Goal: Task Accomplishment & Management: Manage account settings

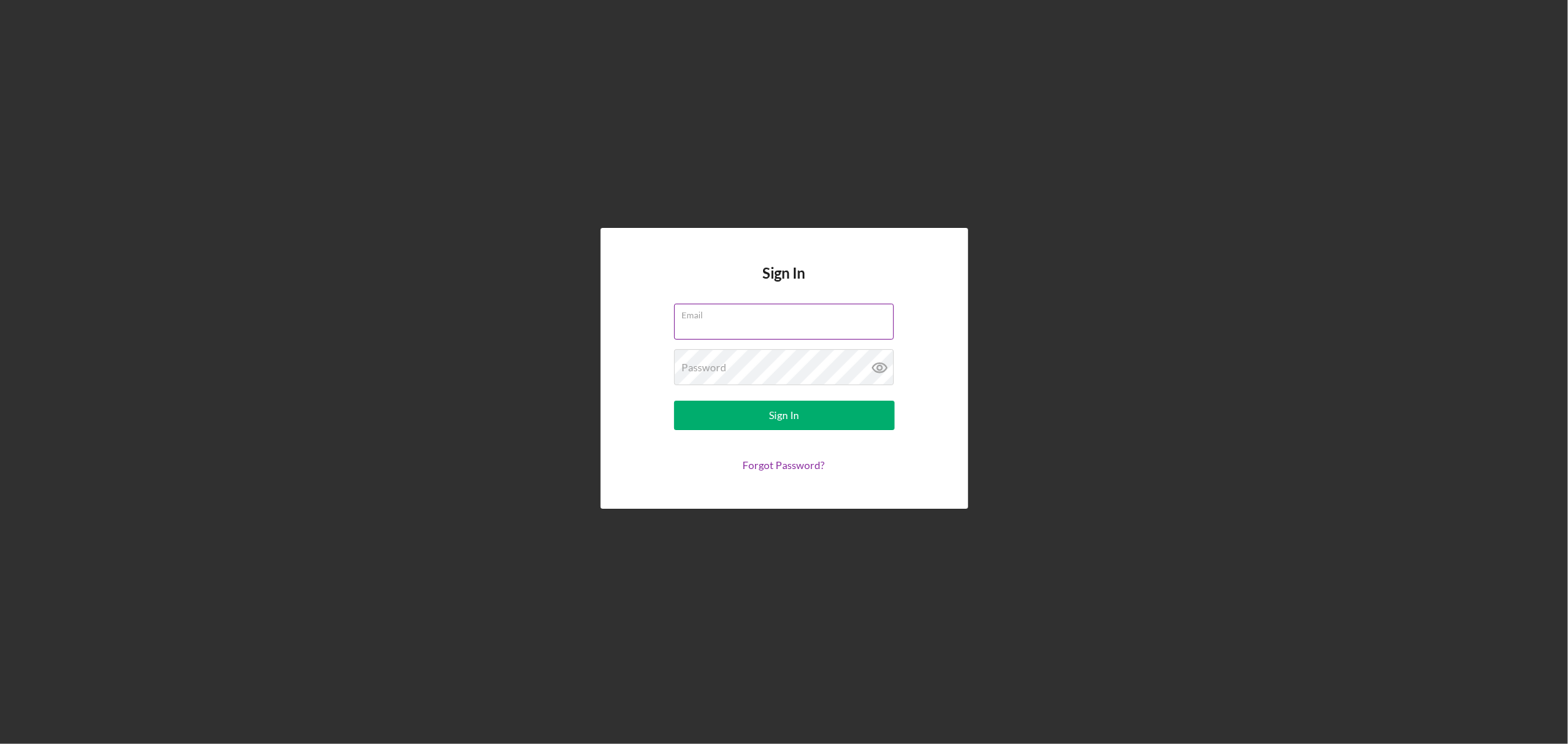
type input "[EMAIL_ADDRESS][DOMAIN_NAME]"
click at [791, 415] on div "Sign In" at bounding box center [784, 415] width 30 height 29
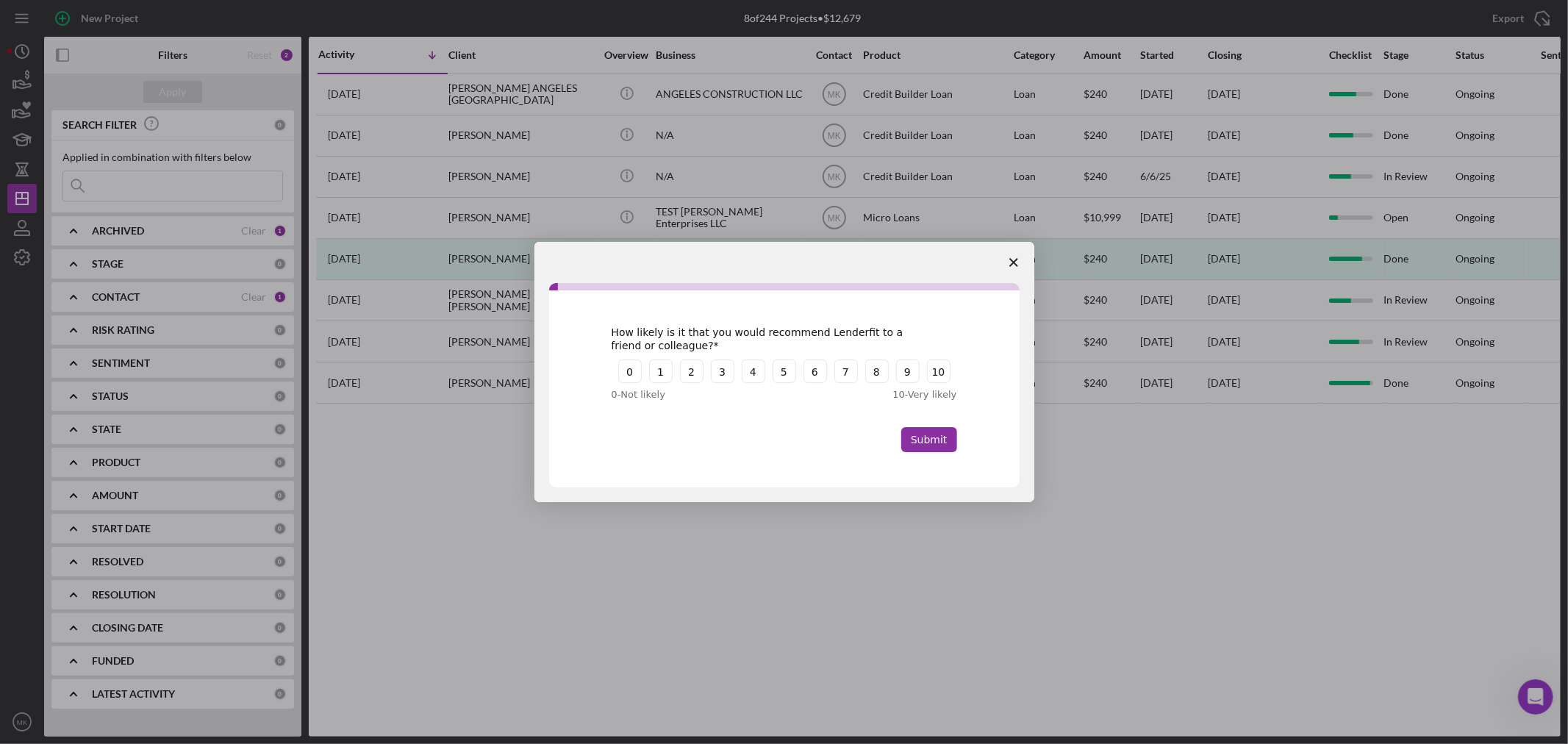
click at [1016, 260] on polygon "Close survey" at bounding box center [1013, 262] width 9 height 9
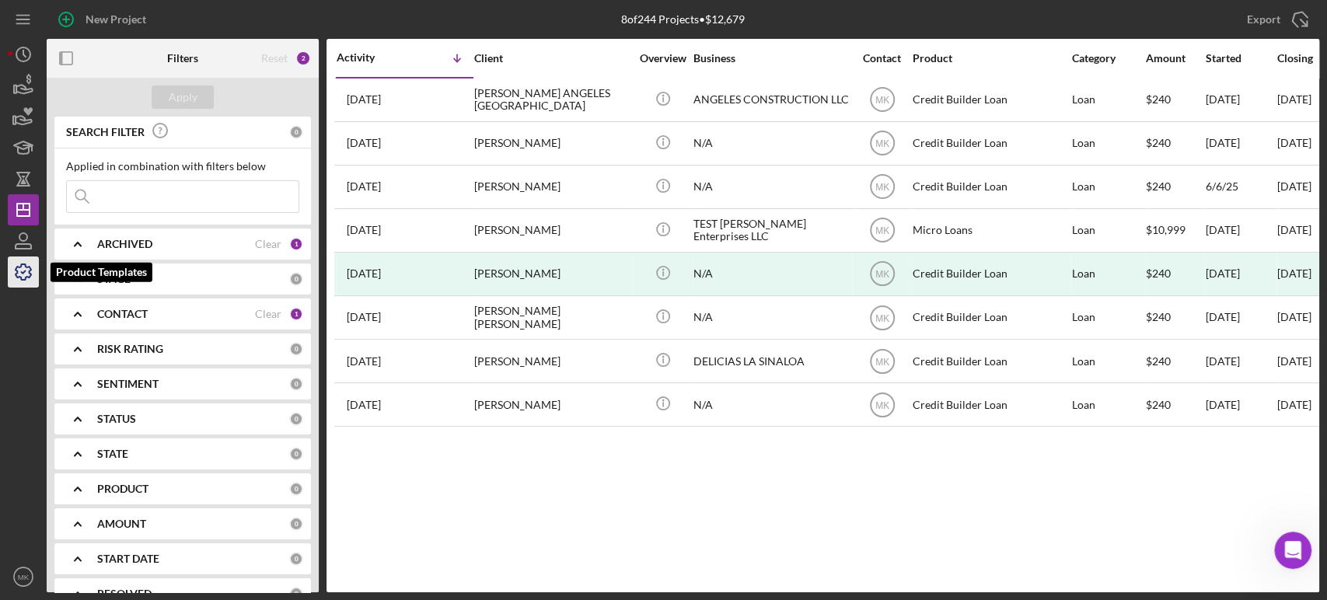
click at [25, 271] on polyline "button" at bounding box center [24, 272] width 4 height 2
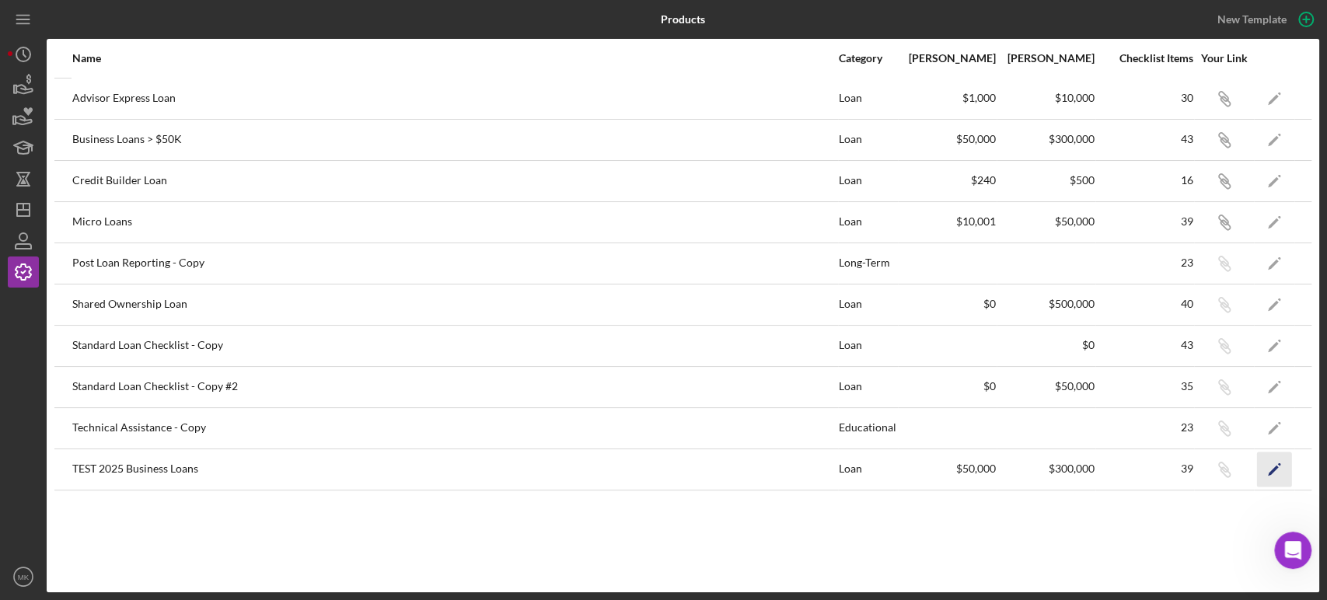
click at [1270, 467] on icon "Icon/Edit" at bounding box center [1274, 469] width 35 height 35
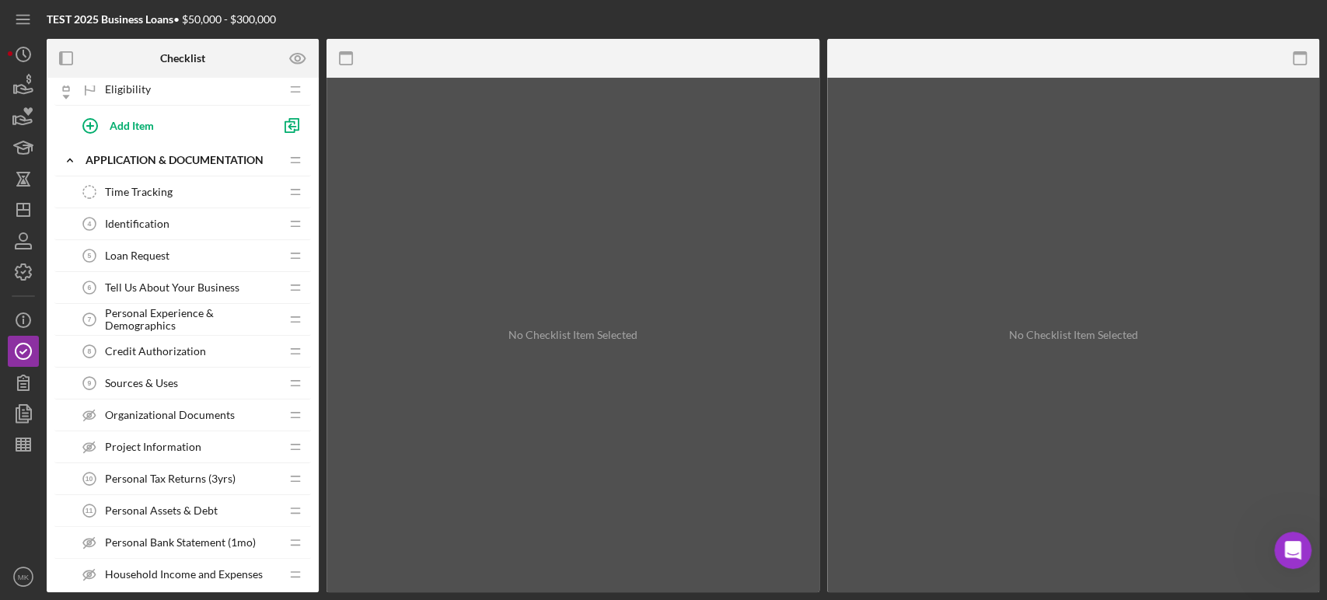
scroll to position [173, 0]
click at [149, 376] on span "Sources & Uses" at bounding box center [141, 382] width 73 height 12
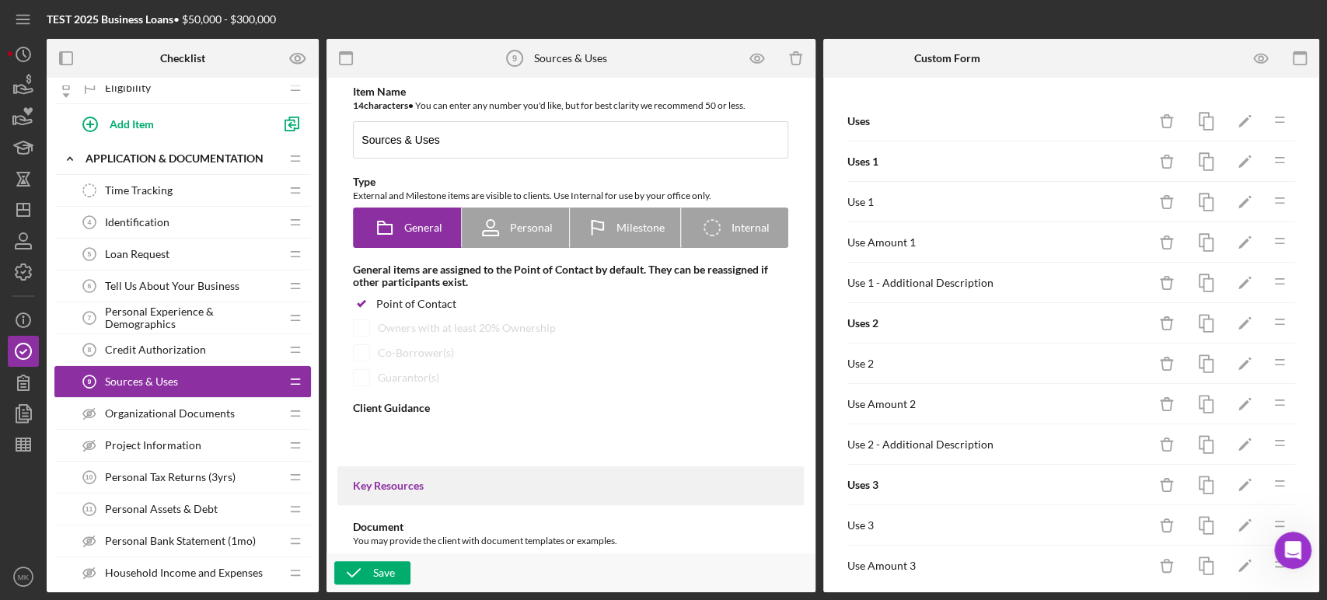
type textarea "<div> <p><strong>Purpose:</strong></p> <p>The Sources and Uses form outlines ho…"
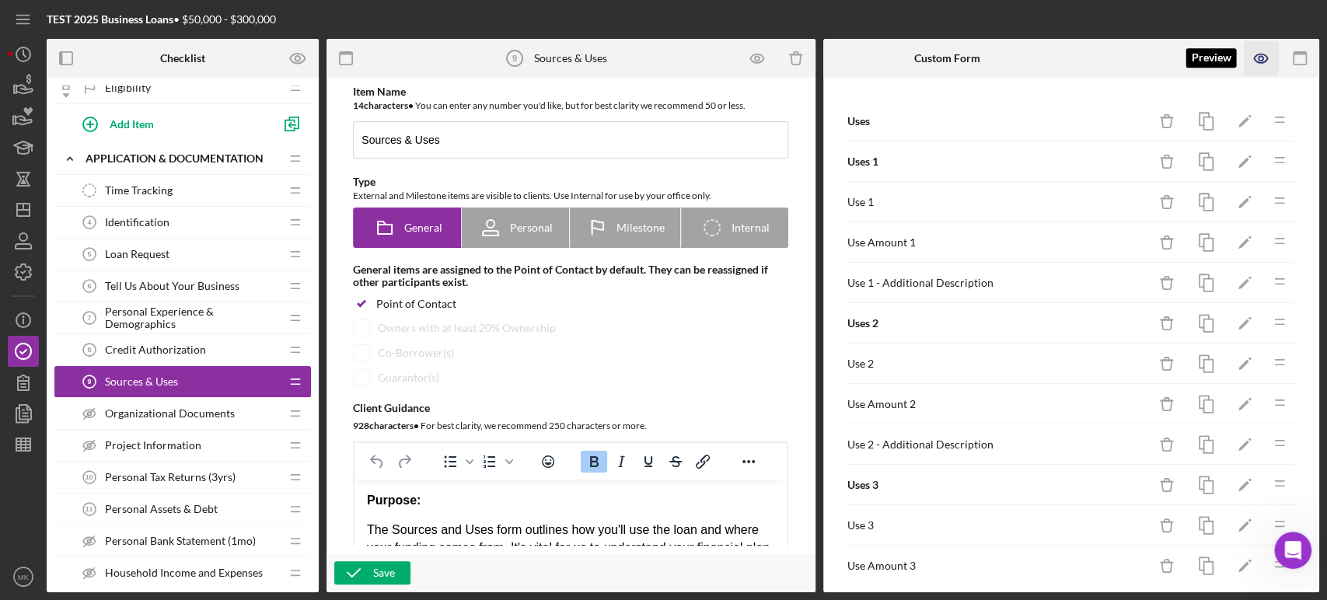
click at [1260, 54] on icon "button" at bounding box center [1260, 58] width 13 height 9
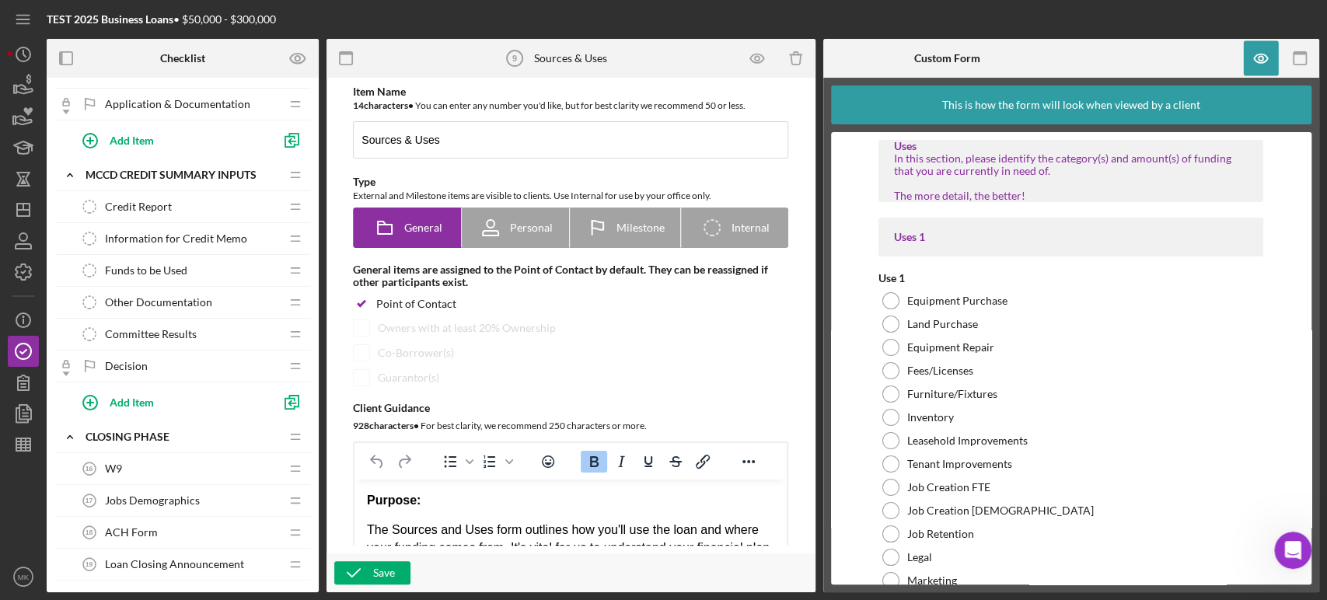
scroll to position [864, 0]
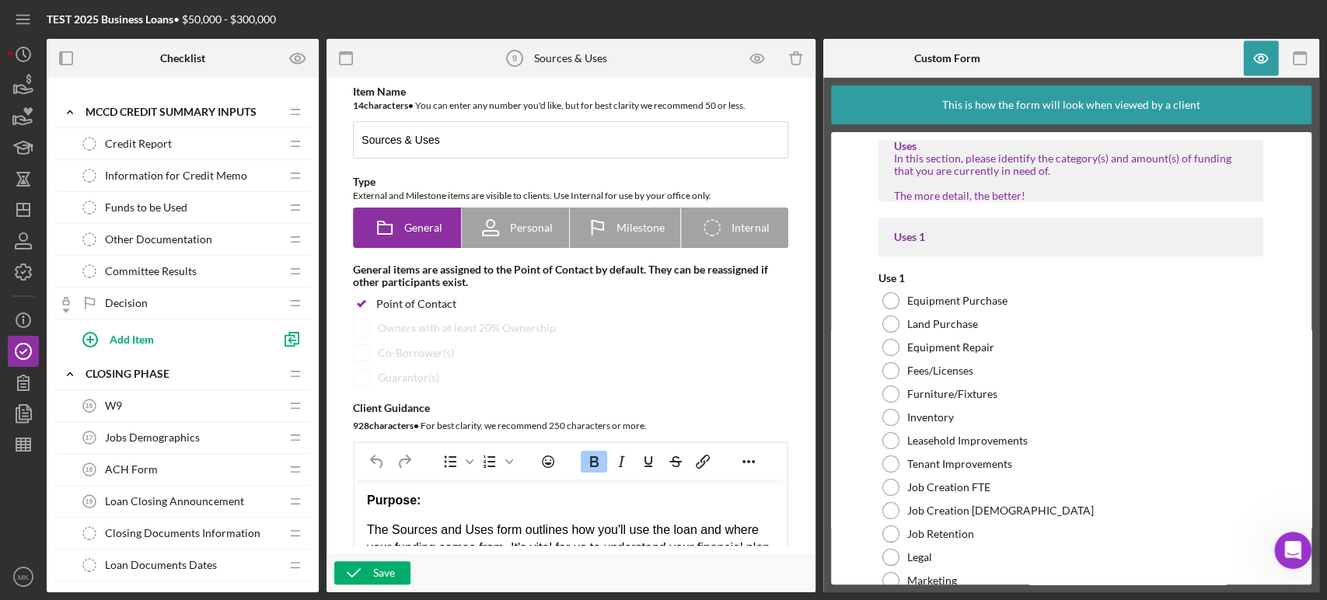
click at [186, 266] on span "Committee Results" at bounding box center [151, 271] width 92 height 12
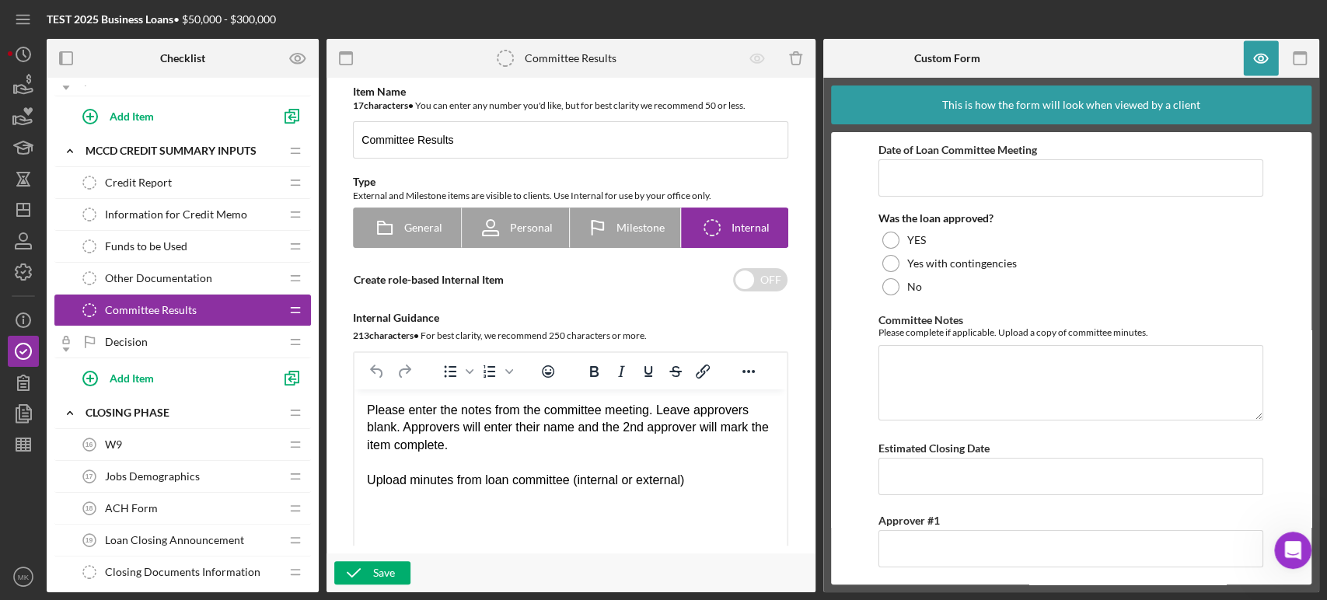
scroll to position [864, 0]
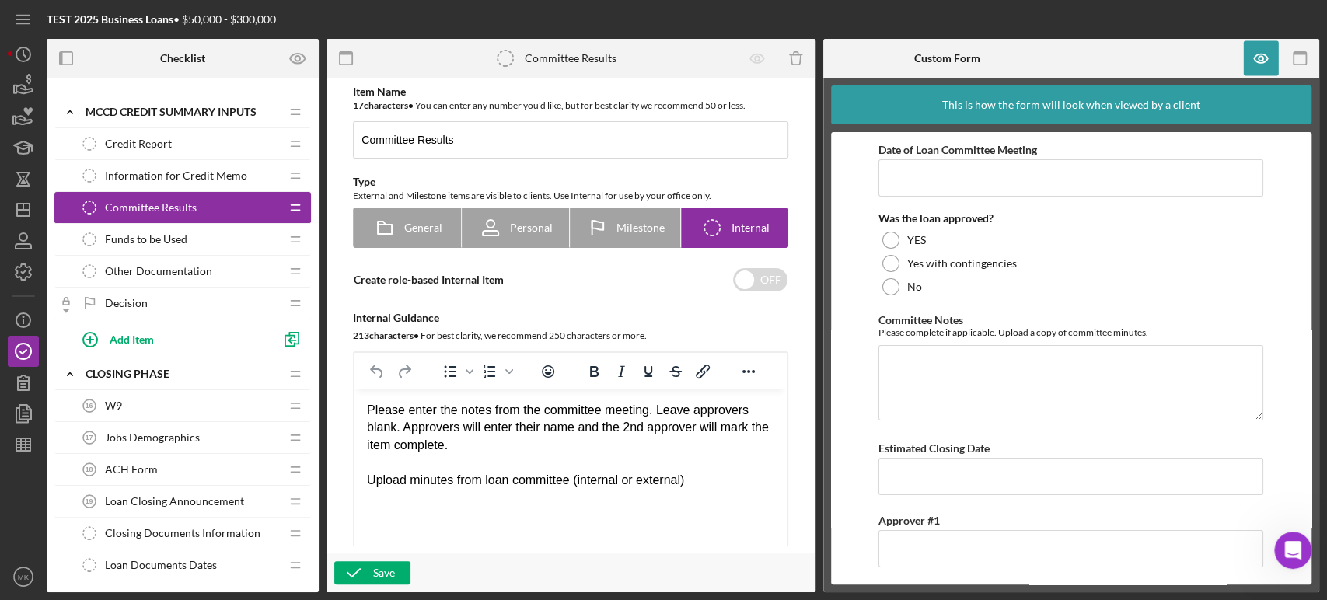
click at [156, 237] on span "Funds to be Used" at bounding box center [146, 239] width 82 height 12
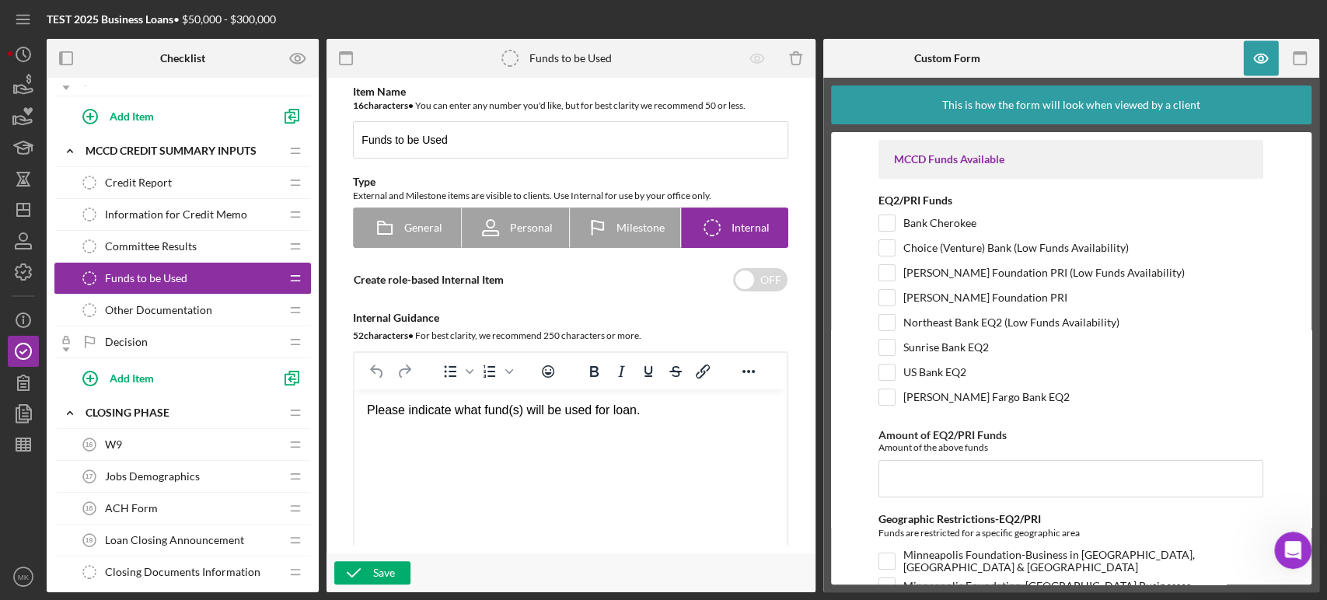
scroll to position [864, 0]
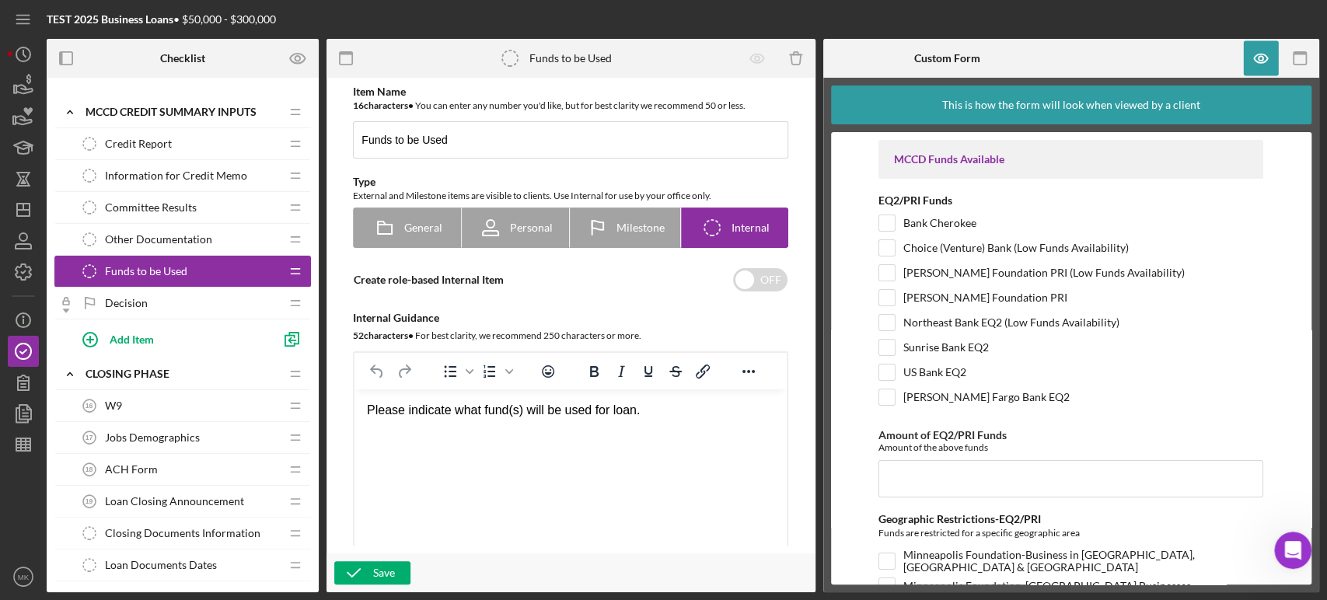
click at [205, 235] on span "Other Documentation" at bounding box center [158, 239] width 107 height 12
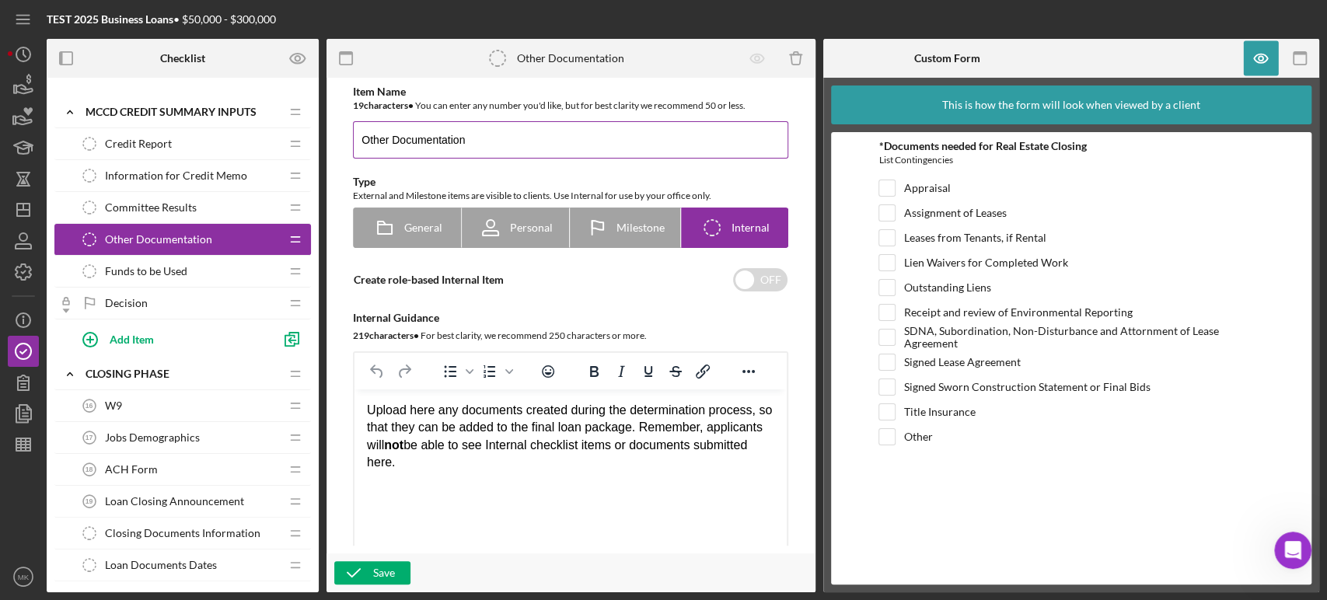
click at [473, 134] on input "Other Documentation" at bounding box center [570, 139] width 435 height 37
type input "Other Requirements"
click at [372, 579] on icon "button" at bounding box center [353, 573] width 39 height 39
click at [1266, 53] on icon "button" at bounding box center [1261, 58] width 35 height 35
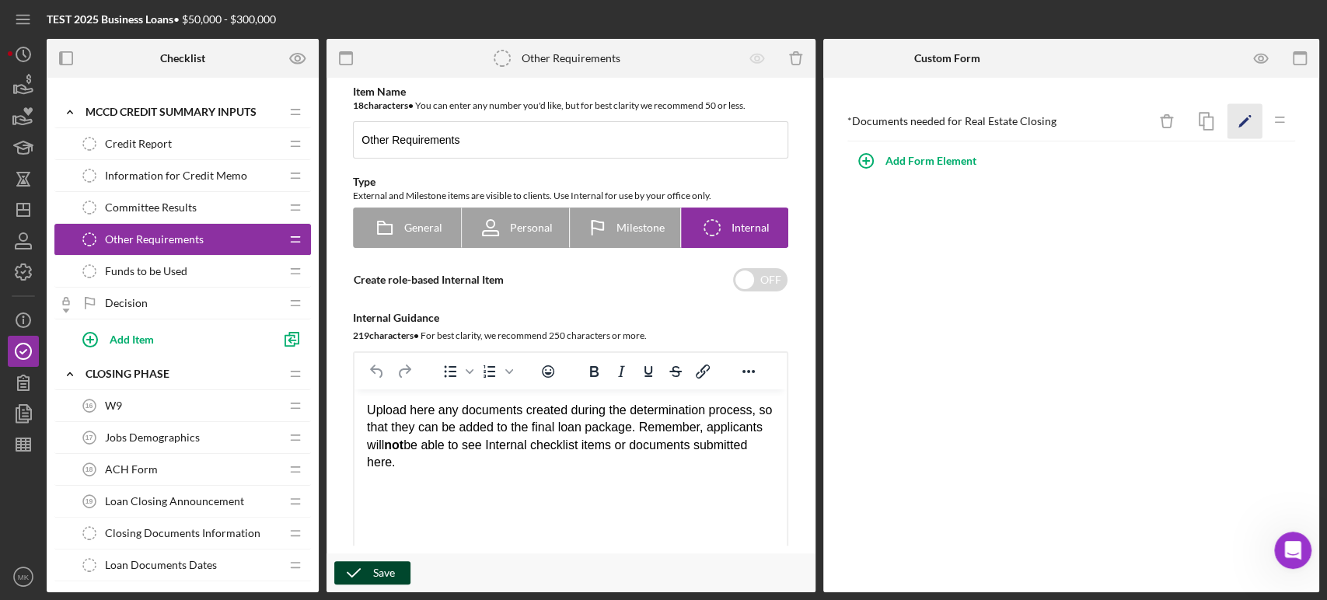
click at [1243, 118] on icon "Icon/Edit" at bounding box center [1245, 121] width 35 height 35
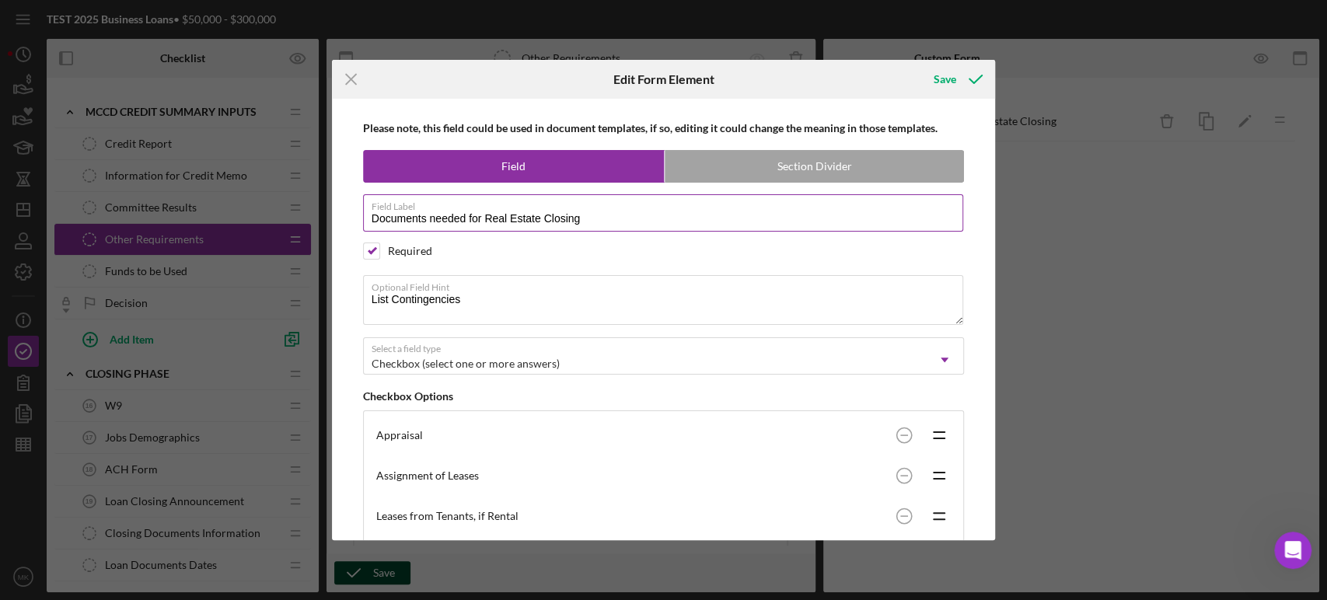
drag, startPoint x: 428, startPoint y: 216, endPoint x: 540, endPoint y: 225, distance: 112.3
click at [540, 225] on input "Documents needed for Real Estate Closing" at bounding box center [663, 212] width 601 height 37
click at [404, 218] on input "Requirments Closing" at bounding box center [663, 212] width 601 height 37
drag, startPoint x: 441, startPoint y: 212, endPoint x: 687, endPoint y: 229, distance: 246.3
click at [443, 211] on label "Field Label" at bounding box center [668, 203] width 593 height 17
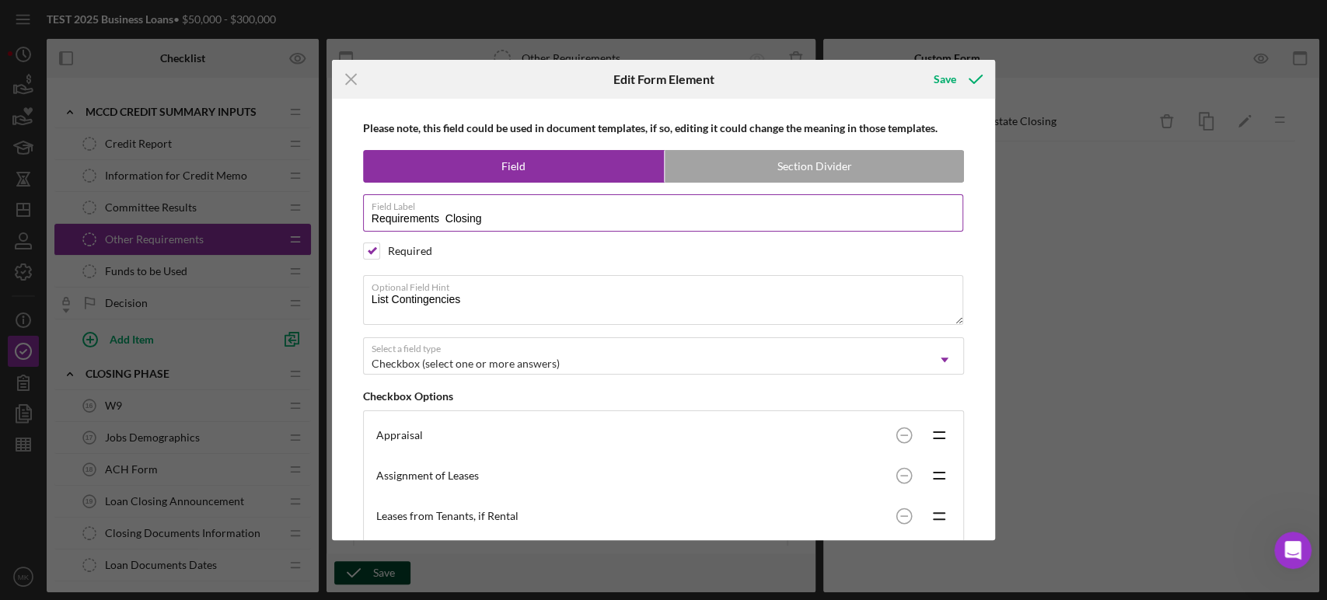
click at [443, 211] on input "Requirements Closing" at bounding box center [663, 212] width 601 height 37
type input "Requirements for Closing"
click at [940, 79] on div "Save" at bounding box center [945, 79] width 23 height 31
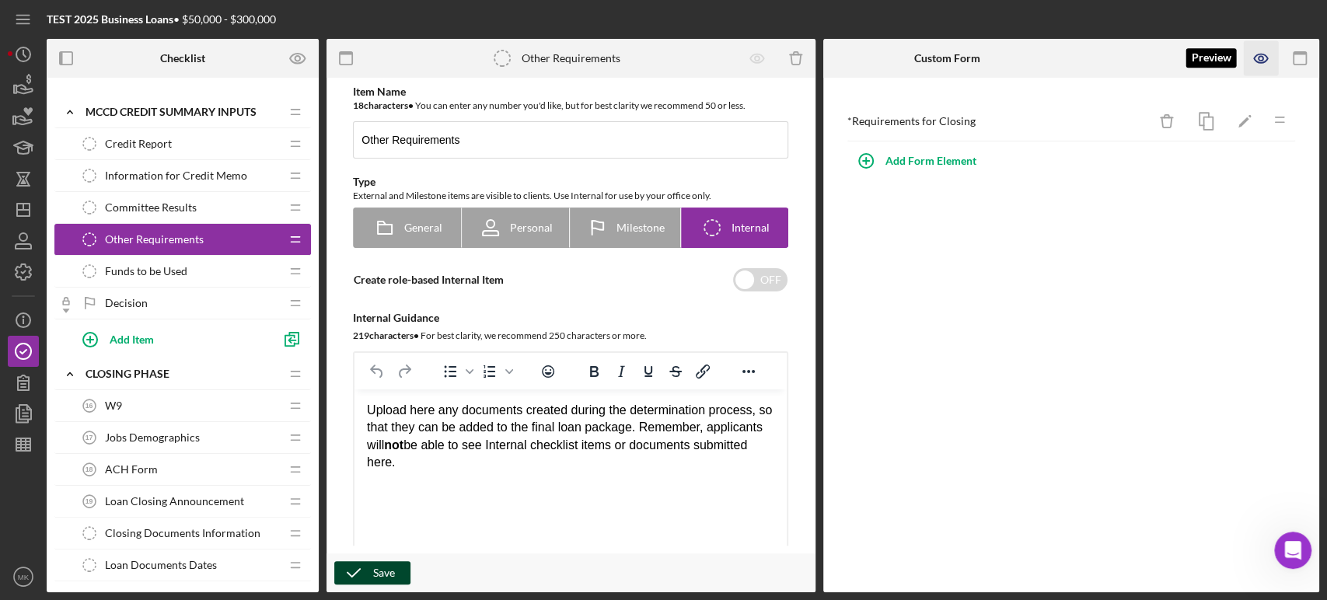
click at [1263, 58] on icon "button" at bounding box center [1261, 58] width 5 height 5
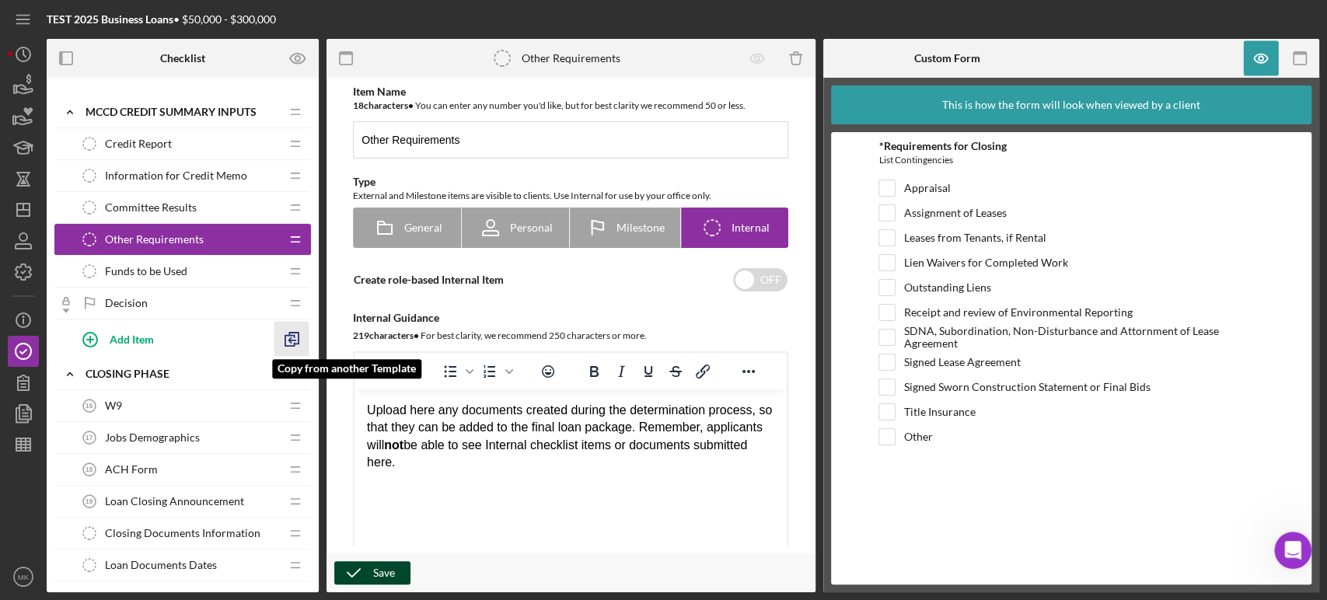
click at [292, 341] on line "button" at bounding box center [292, 341] width 6 height 0
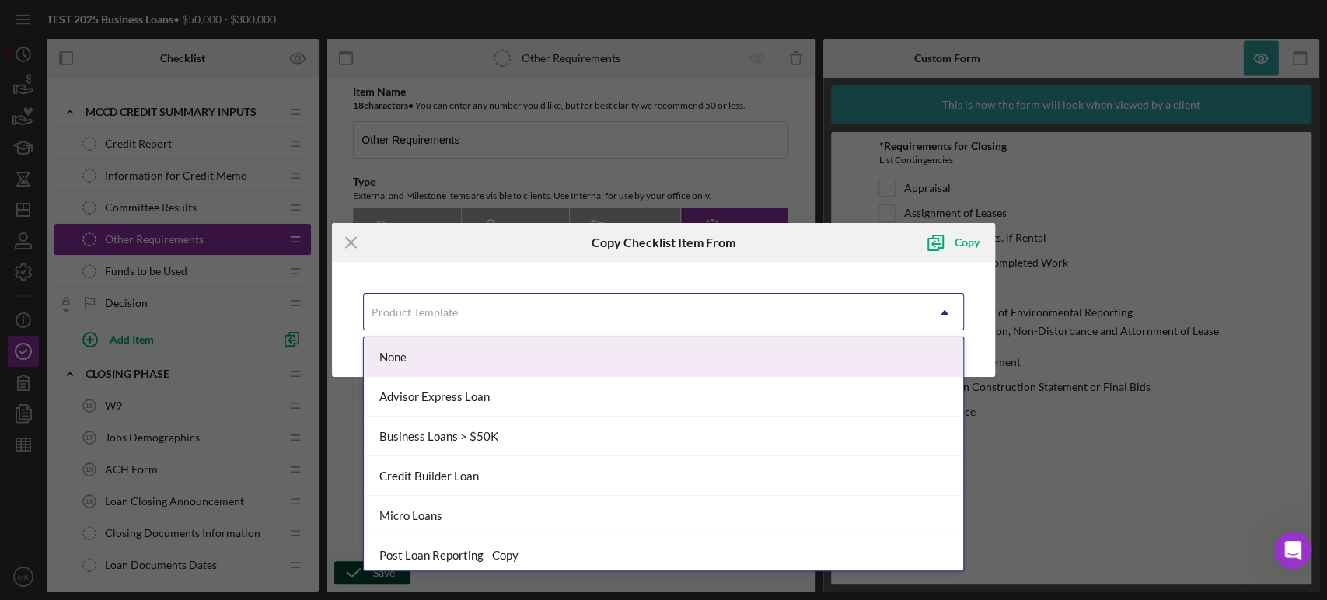
click at [949, 307] on icon "Icon/Dropdown Arrow" at bounding box center [944, 312] width 37 height 37
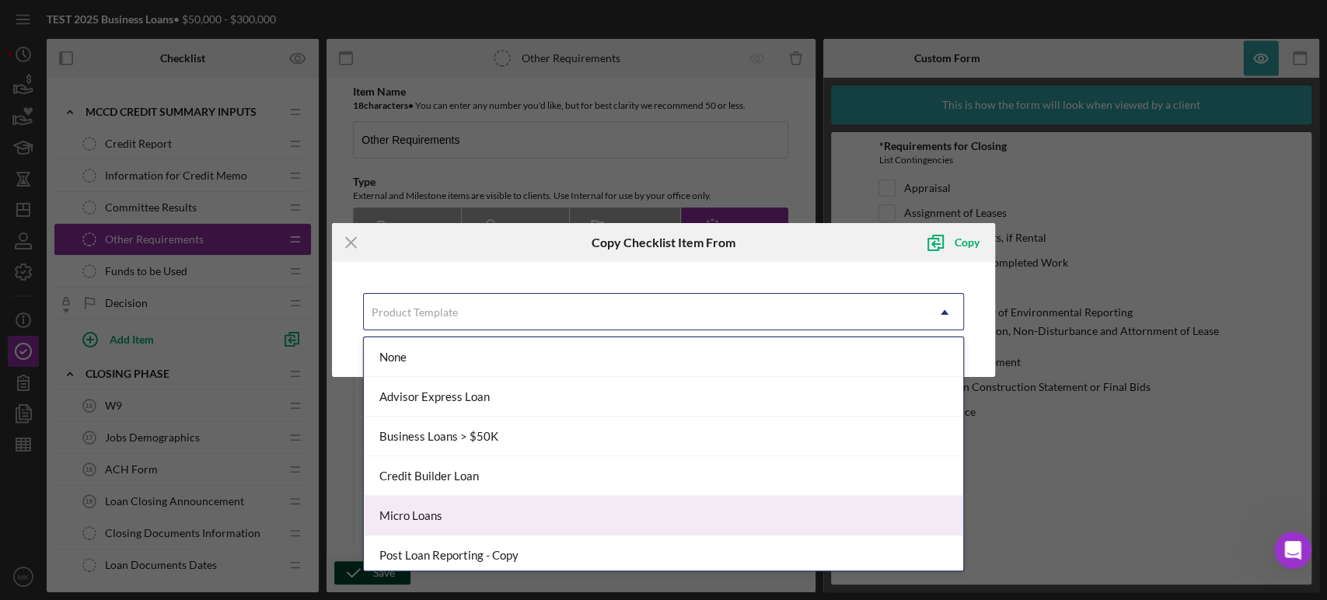
click at [737, 509] on div "Micro Loans" at bounding box center [664, 516] width 600 height 40
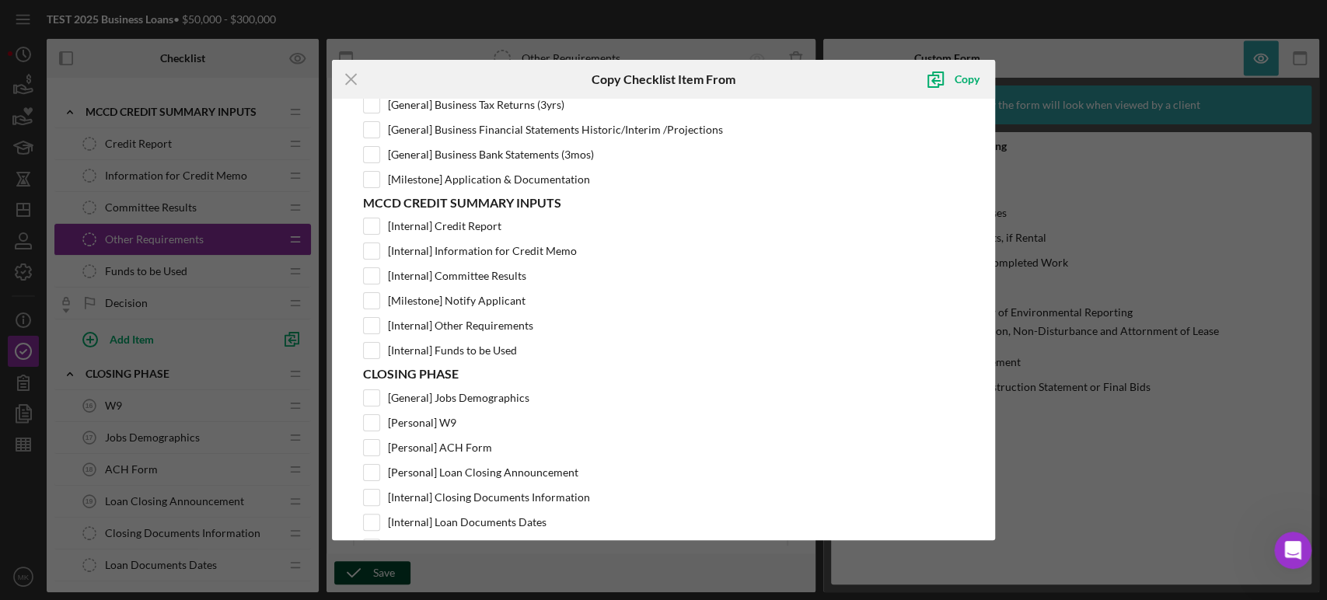
scroll to position [604, 0]
click at [369, 295] on input "[Milestone] Notify Applicant" at bounding box center [372, 300] width 16 height 16
checkbox input "true"
click at [961, 79] on div "Copy" at bounding box center [967, 79] width 25 height 31
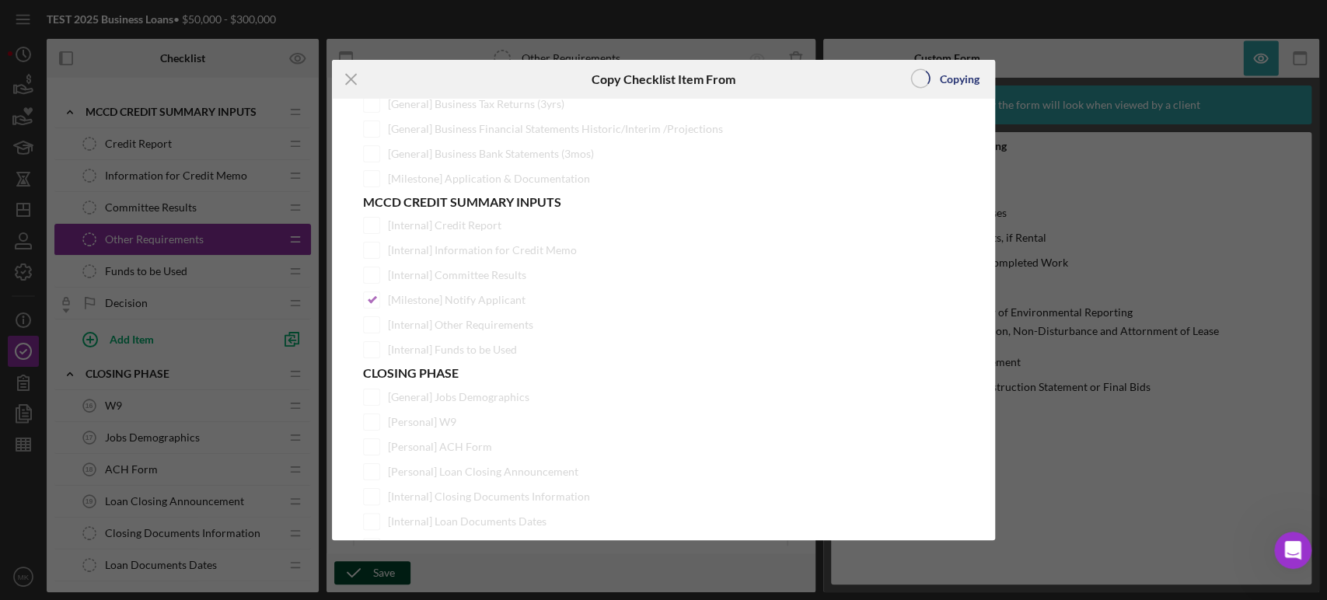
scroll to position [0, 0]
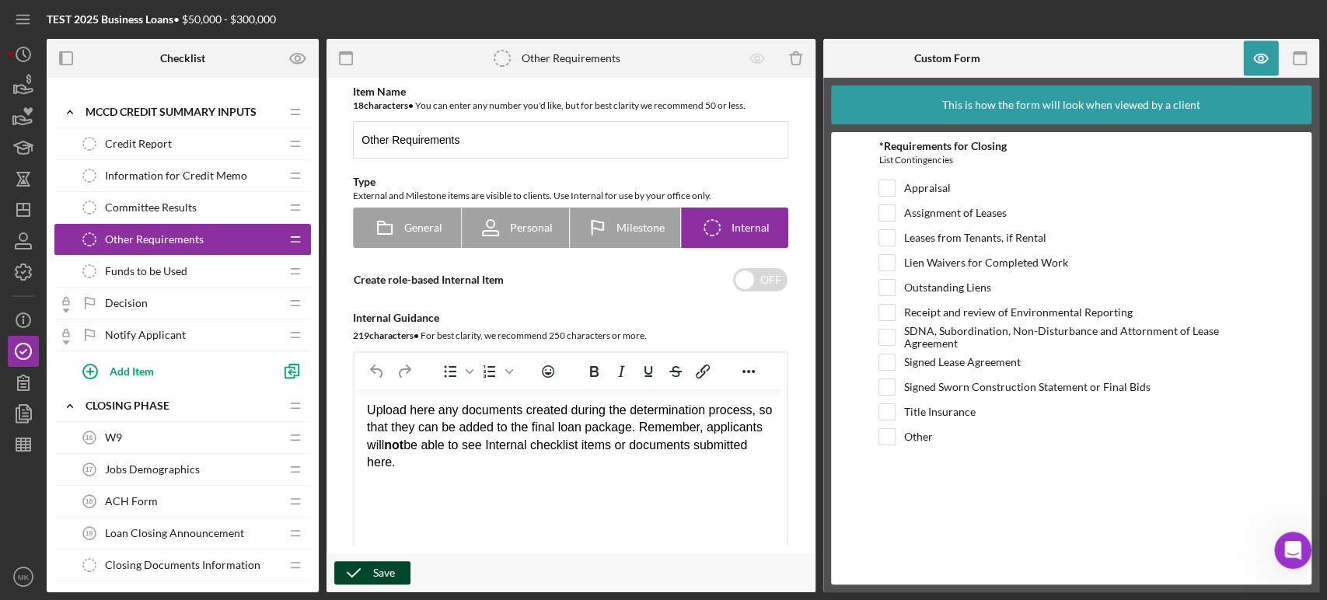
click at [136, 329] on span "Notify Applicant" at bounding box center [145, 335] width 81 height 12
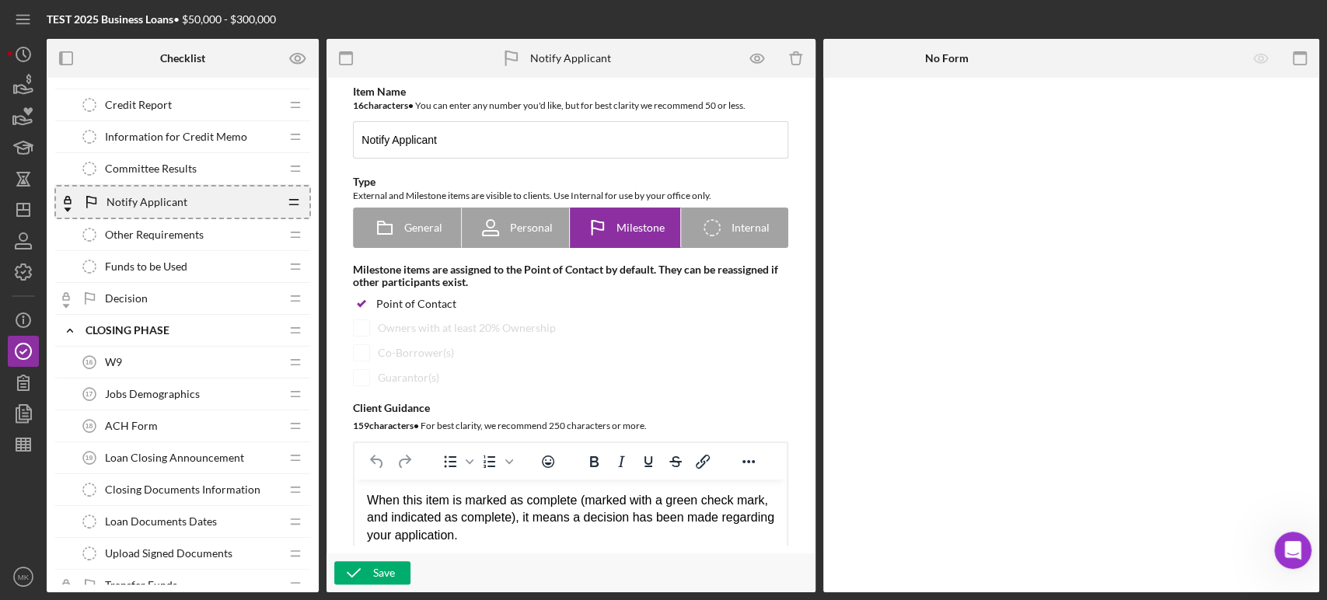
scroll to position [864, 0]
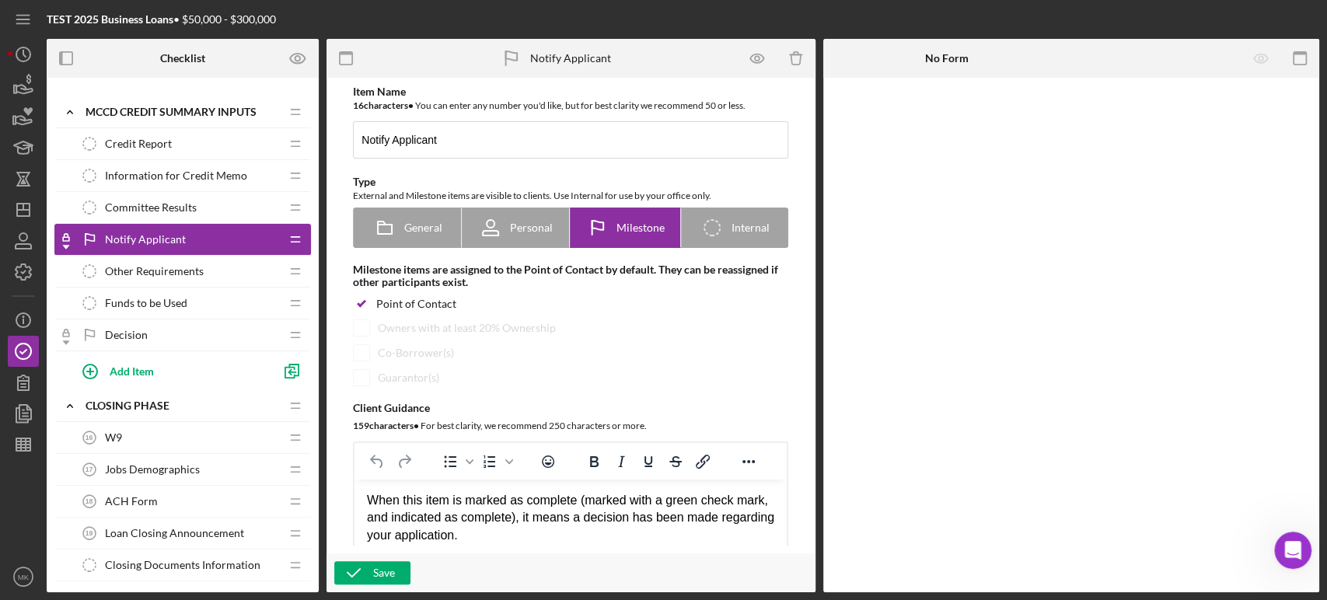
click at [218, 331] on div "Decision Decision" at bounding box center [177, 335] width 206 height 31
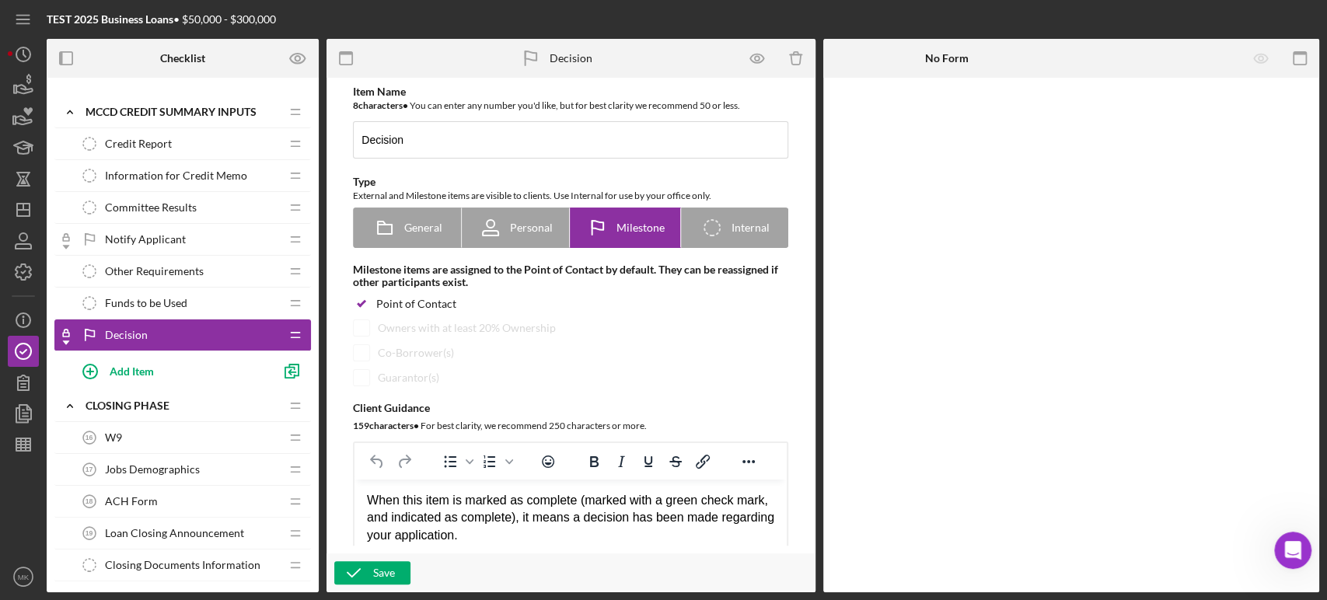
click at [191, 236] on div "Notify Applicant Notify Applicant" at bounding box center [177, 239] width 206 height 31
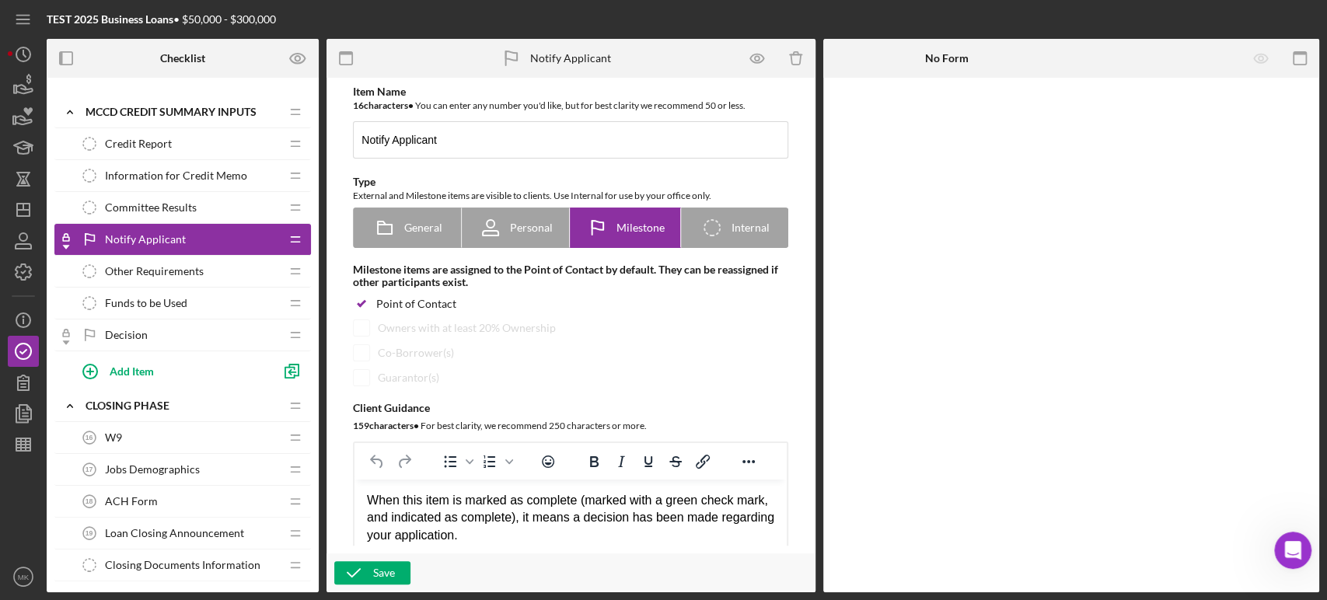
click at [208, 338] on div "Decision Decision" at bounding box center [177, 335] width 206 height 31
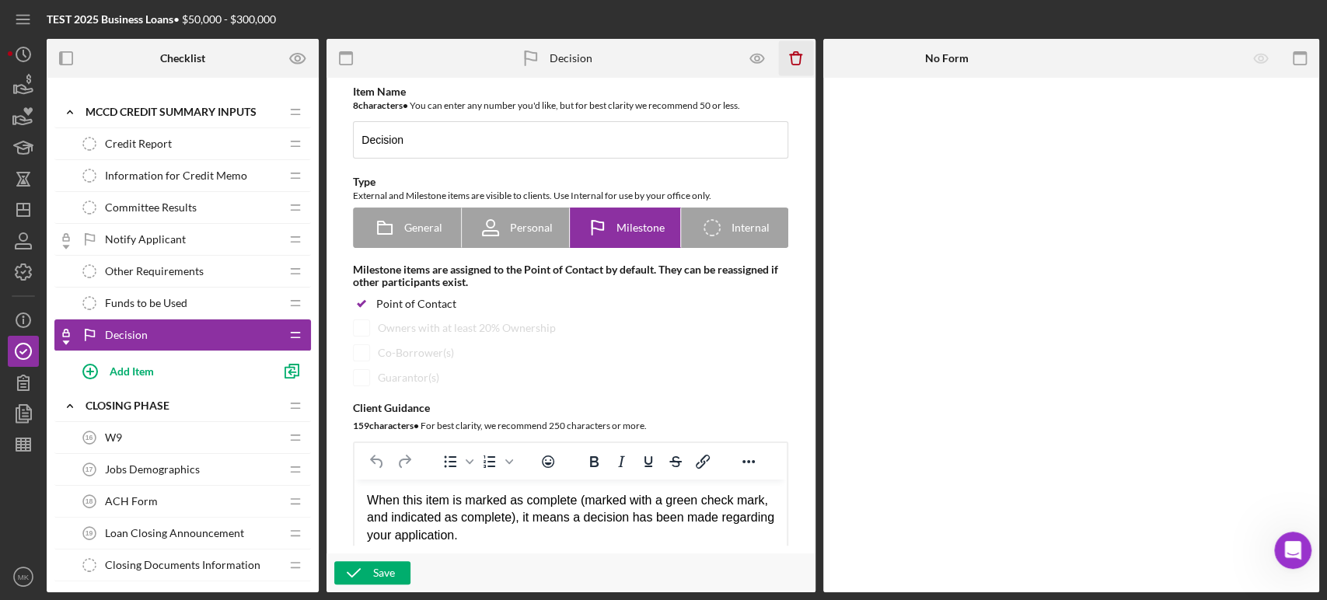
click at [798, 58] on icon "Icon/Delete" at bounding box center [795, 58] width 35 height 35
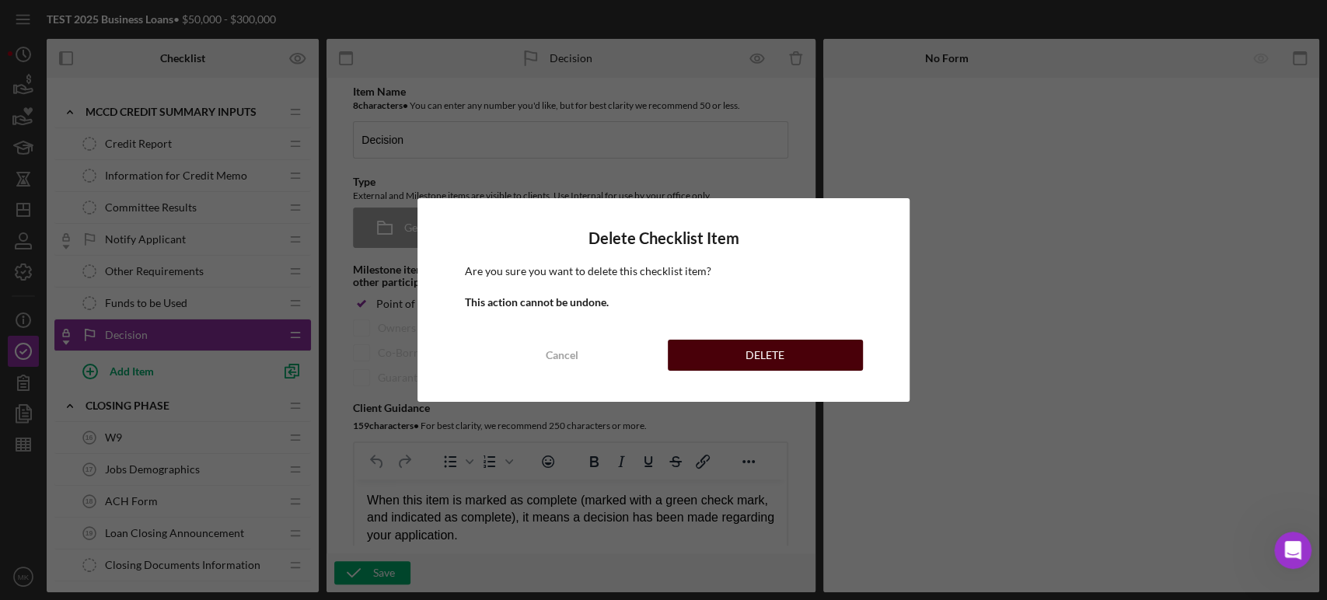
click at [770, 355] on div "DELETE" at bounding box center [765, 355] width 39 height 31
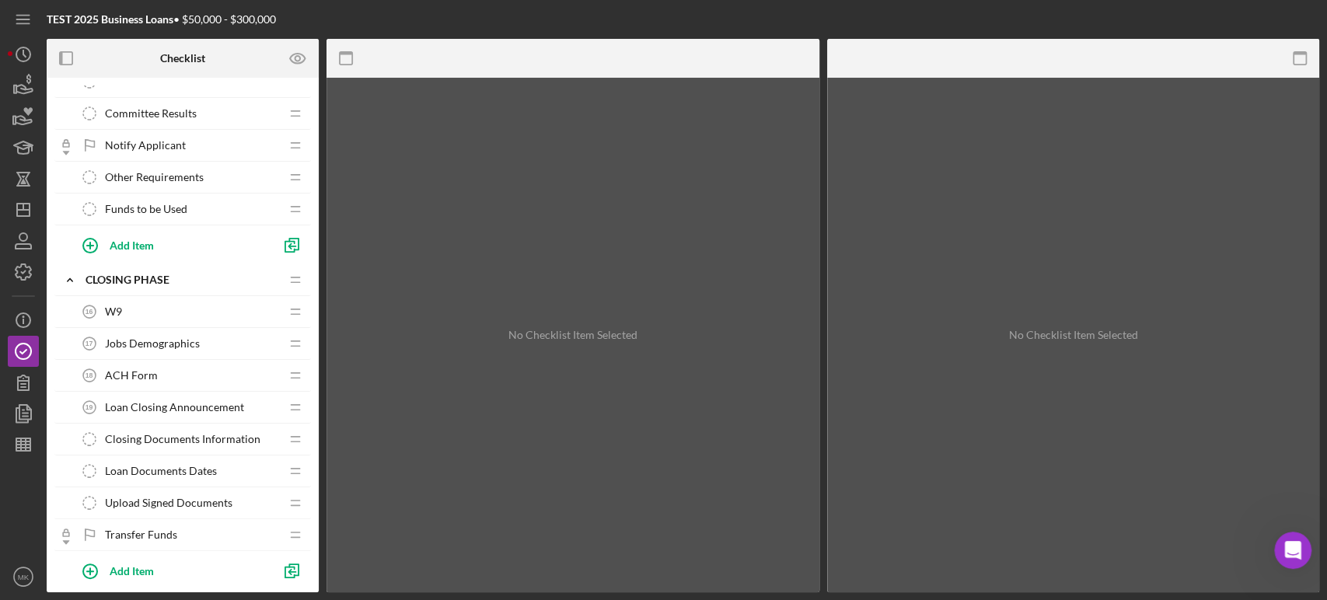
scroll to position [1037, 0]
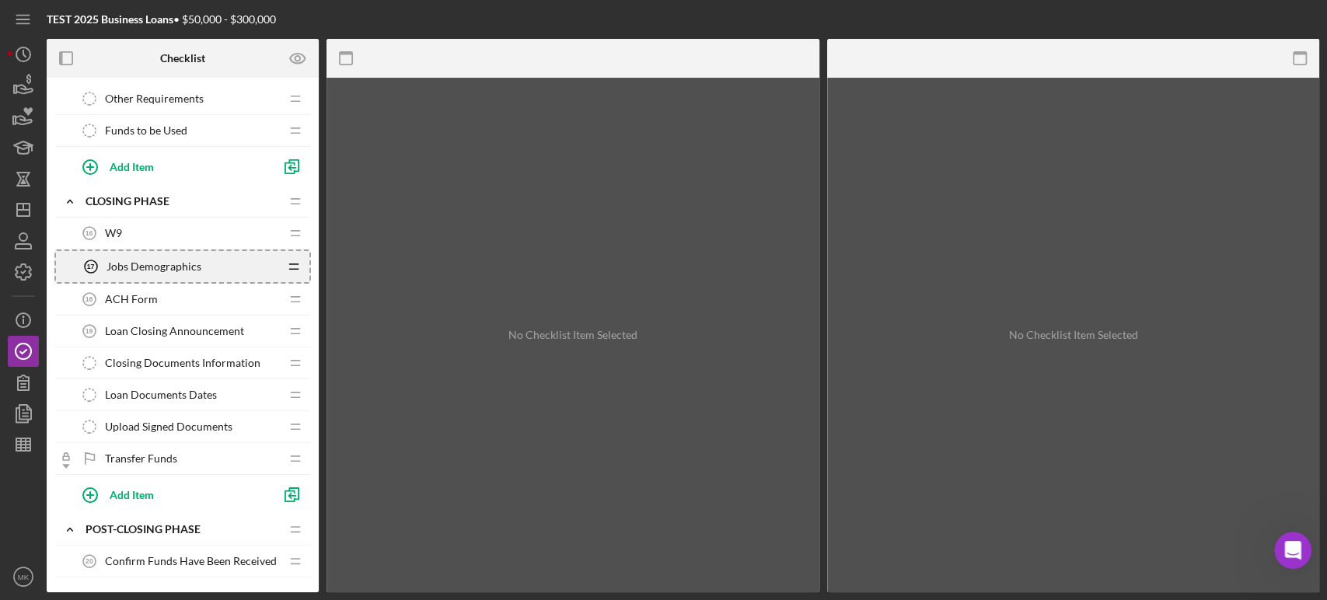
click at [292, 260] on icon "Icon/Drag" at bounding box center [293, 266] width 31 height 31
click at [235, 256] on div "Jobs Demographics 17 Jobs Demographics" at bounding box center [177, 265] width 206 height 31
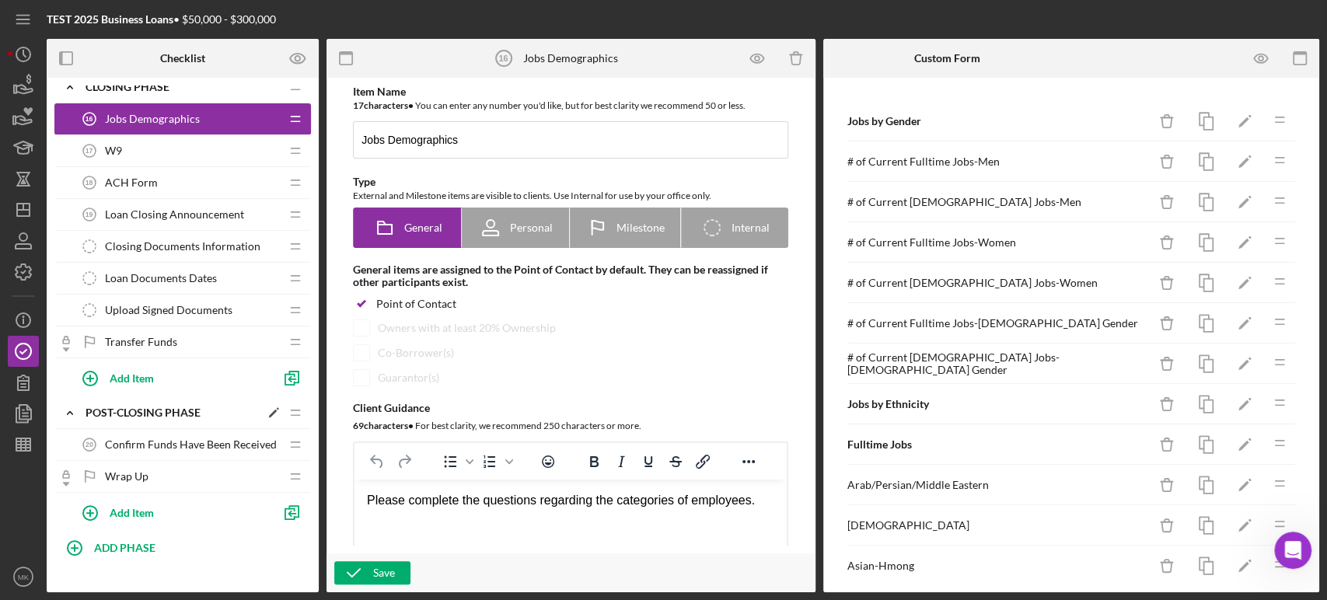
scroll to position [1163, 0]
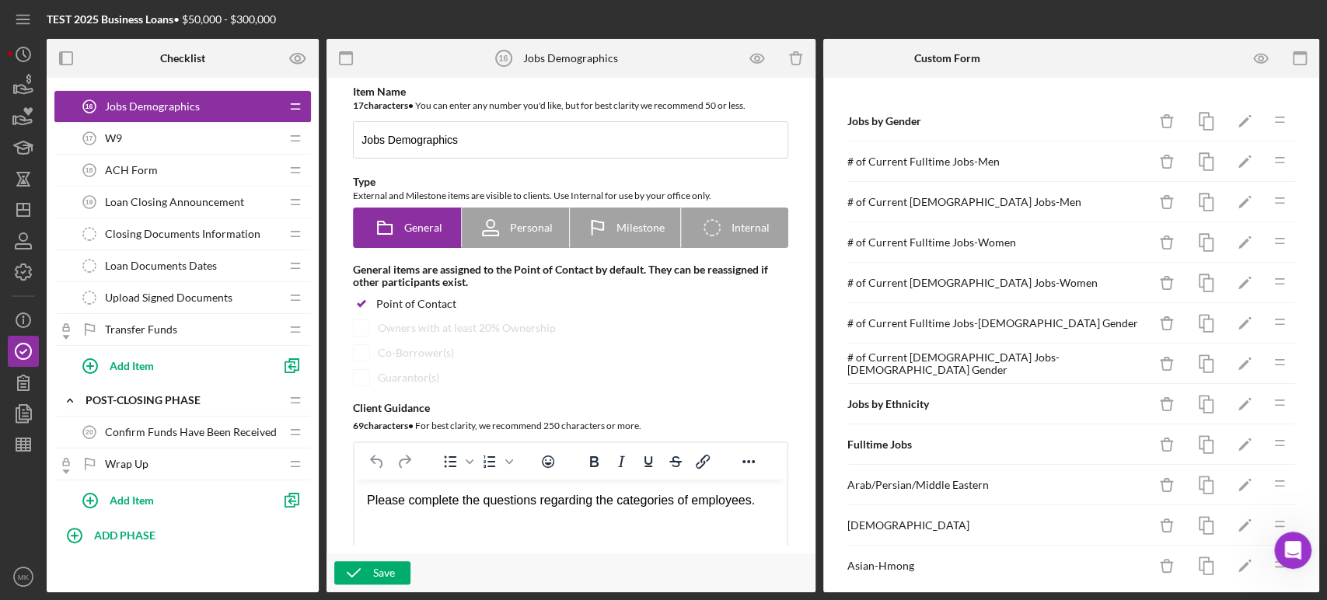
click at [128, 167] on span "ACH Form" at bounding box center [131, 170] width 53 height 12
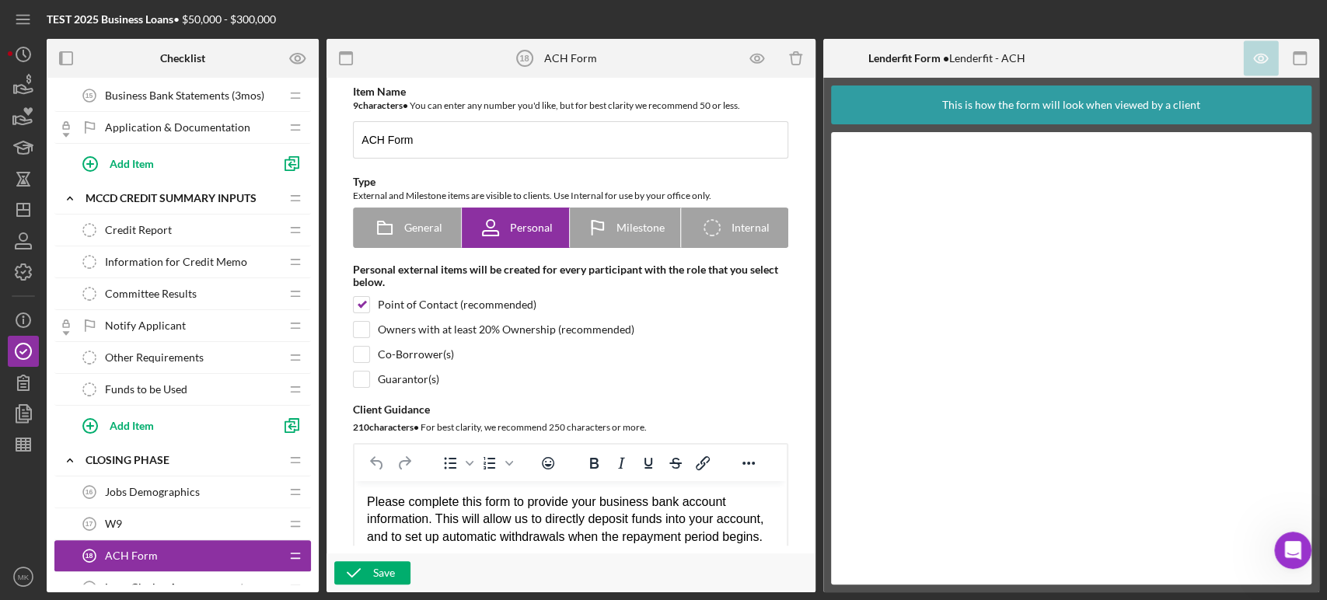
scroll to position [864, 0]
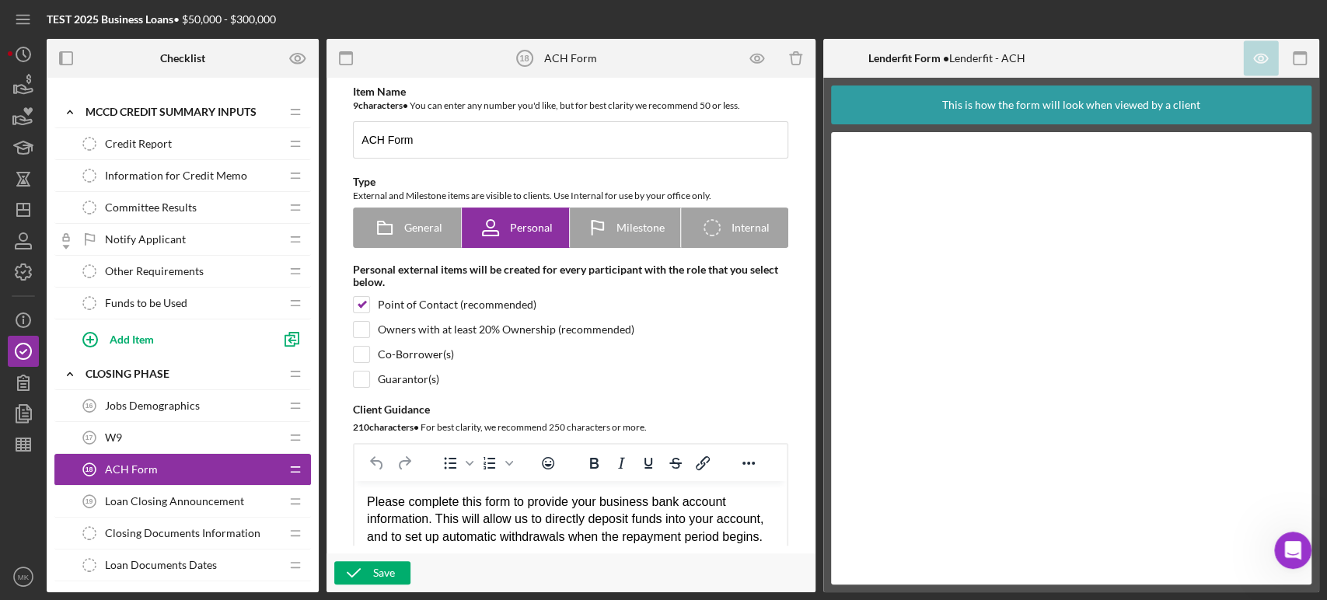
click at [224, 170] on span "Information for Credit Memo" at bounding box center [176, 176] width 142 height 12
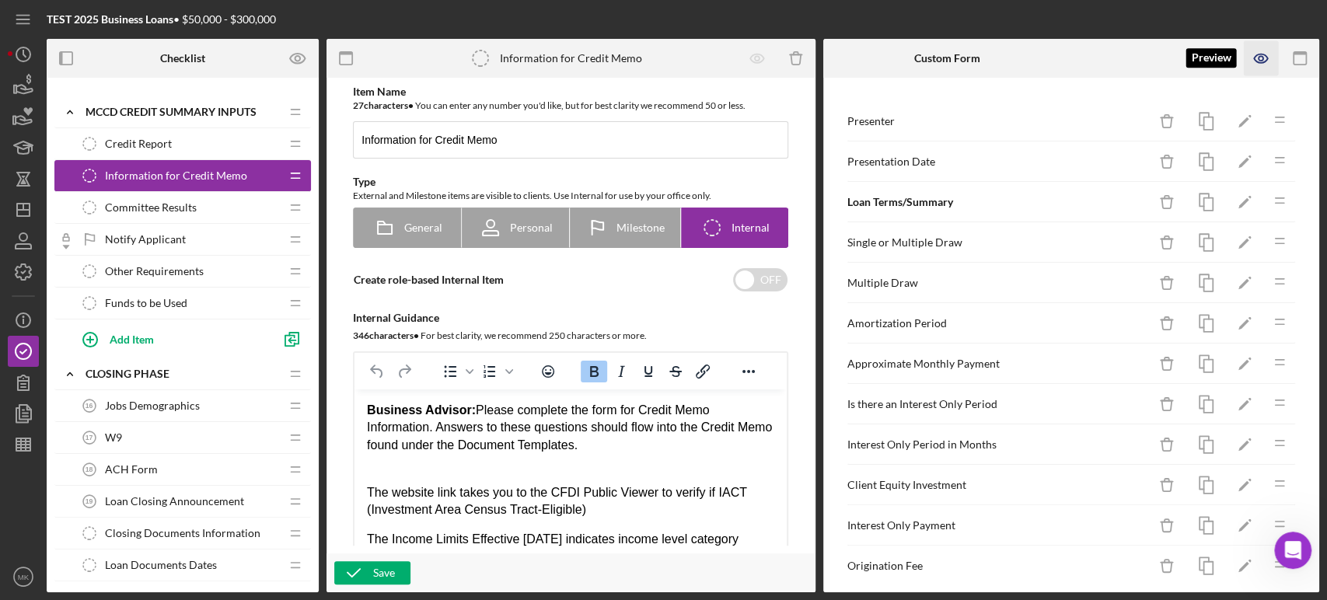
click at [1264, 56] on icon "button" at bounding box center [1261, 58] width 35 height 35
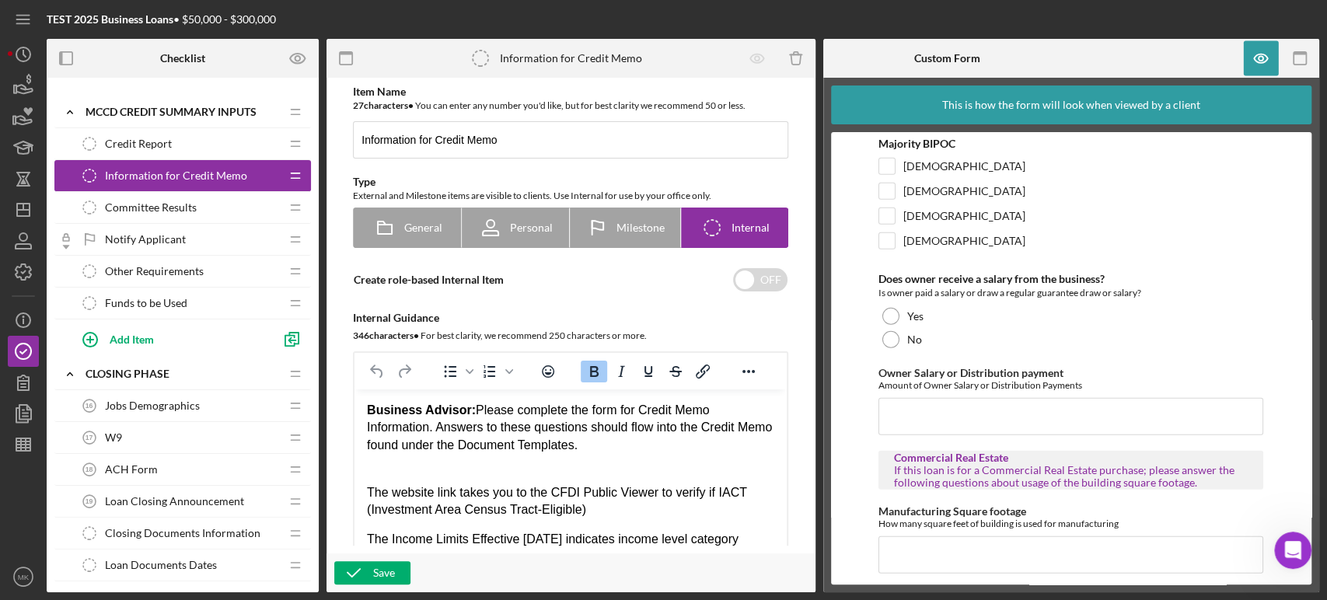
scroll to position [2947, 0]
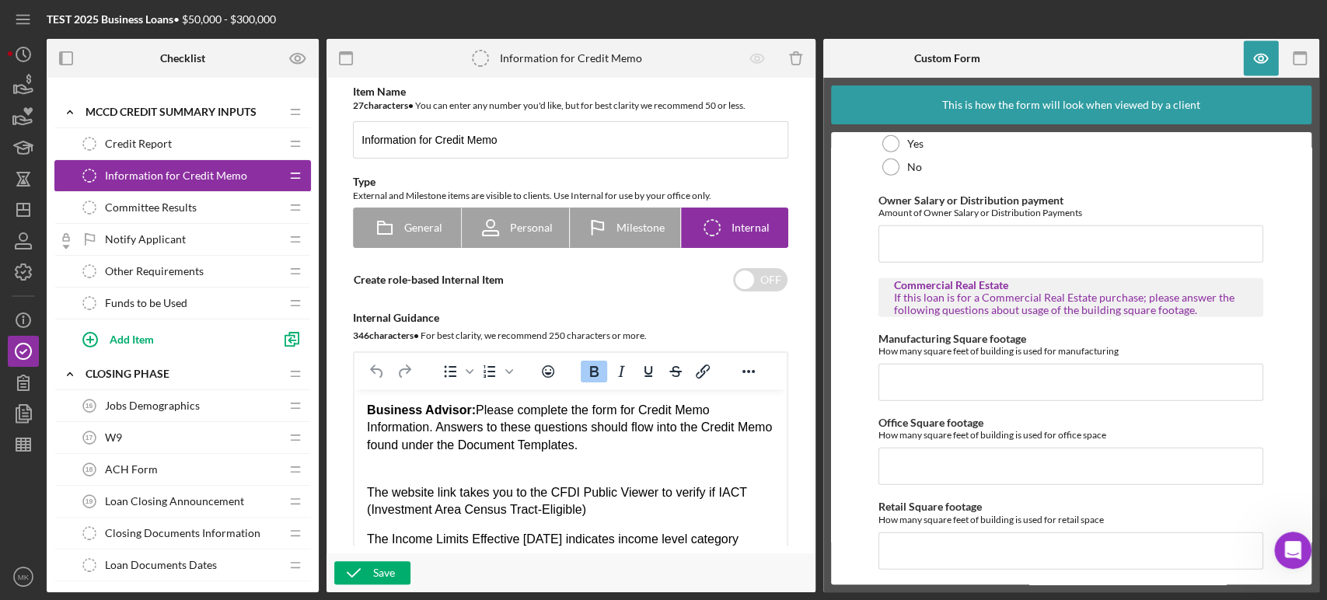
click at [161, 297] on span "Funds to be Used" at bounding box center [146, 303] width 82 height 12
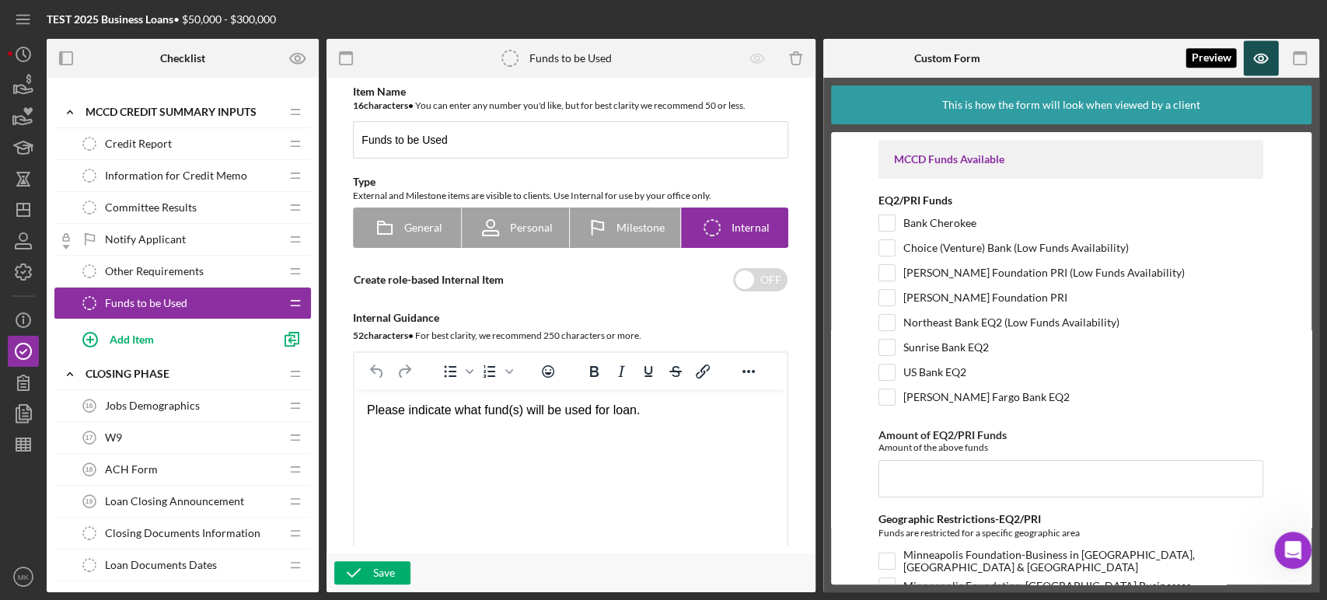
click at [1262, 56] on icon "button" at bounding box center [1261, 58] width 5 height 5
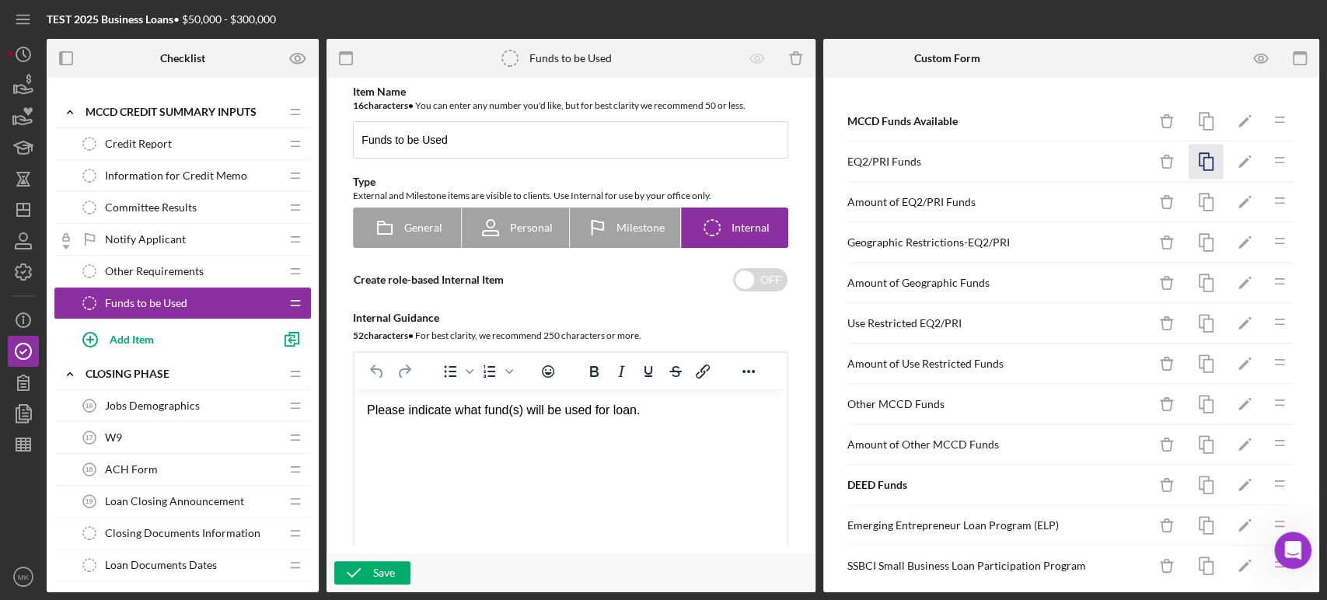
click at [1194, 159] on icon "button" at bounding box center [1206, 162] width 35 height 35
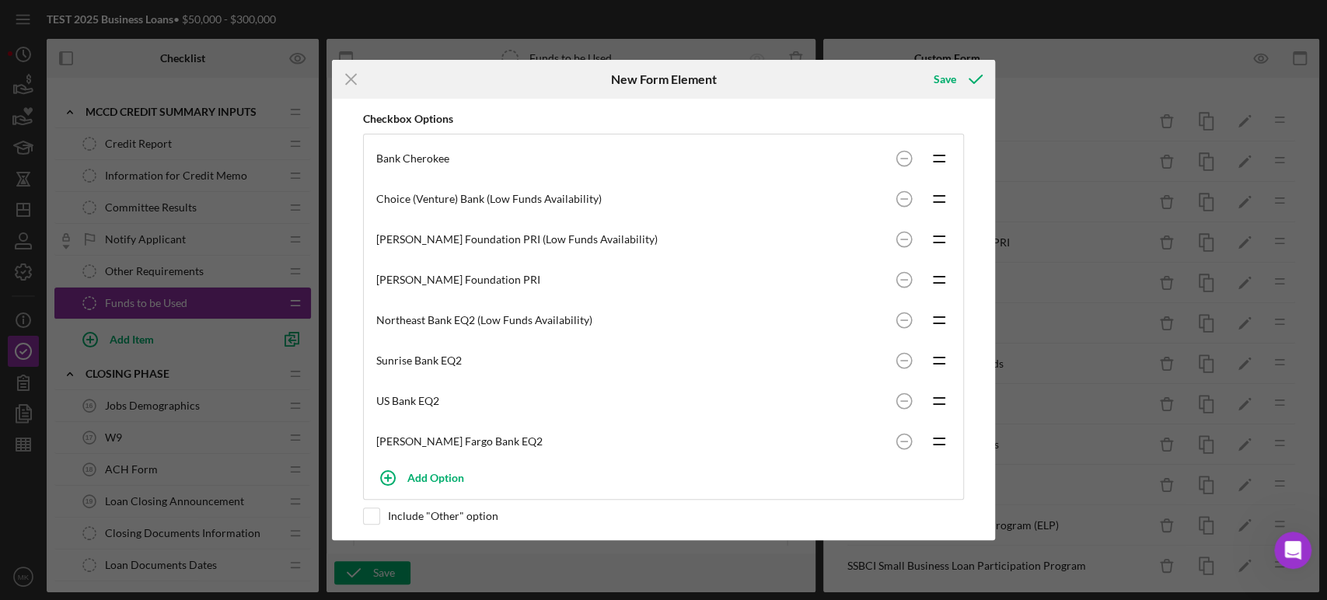
scroll to position [254, 0]
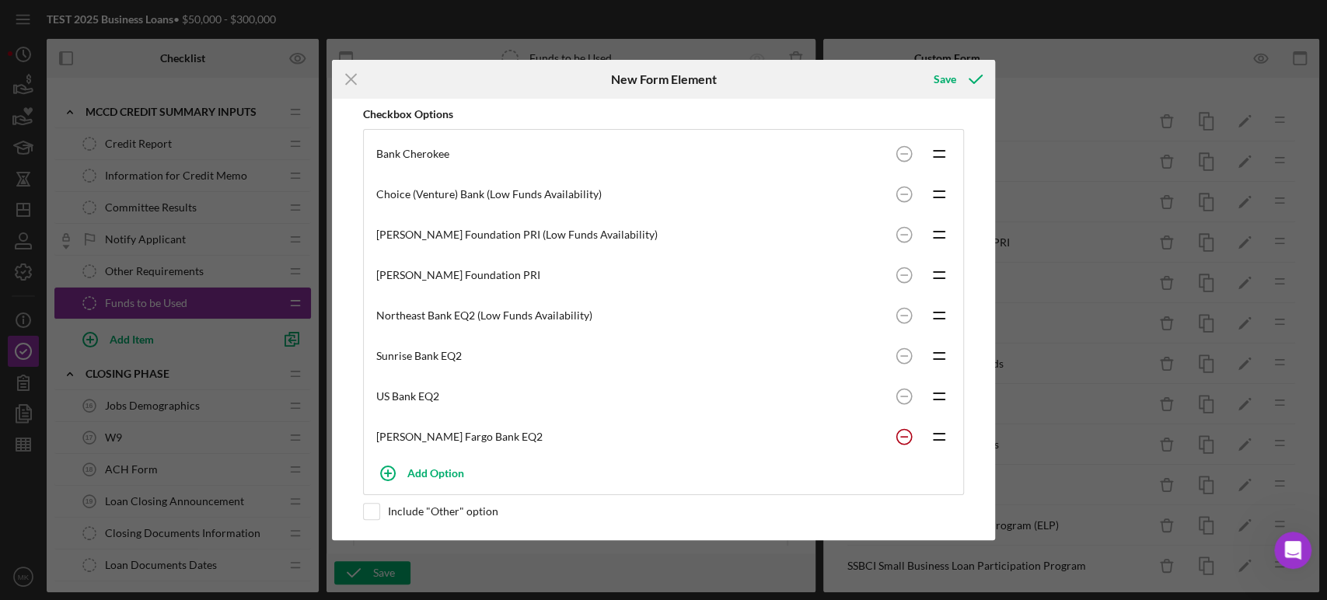
click at [900, 432] on circle at bounding box center [904, 436] width 15 height 15
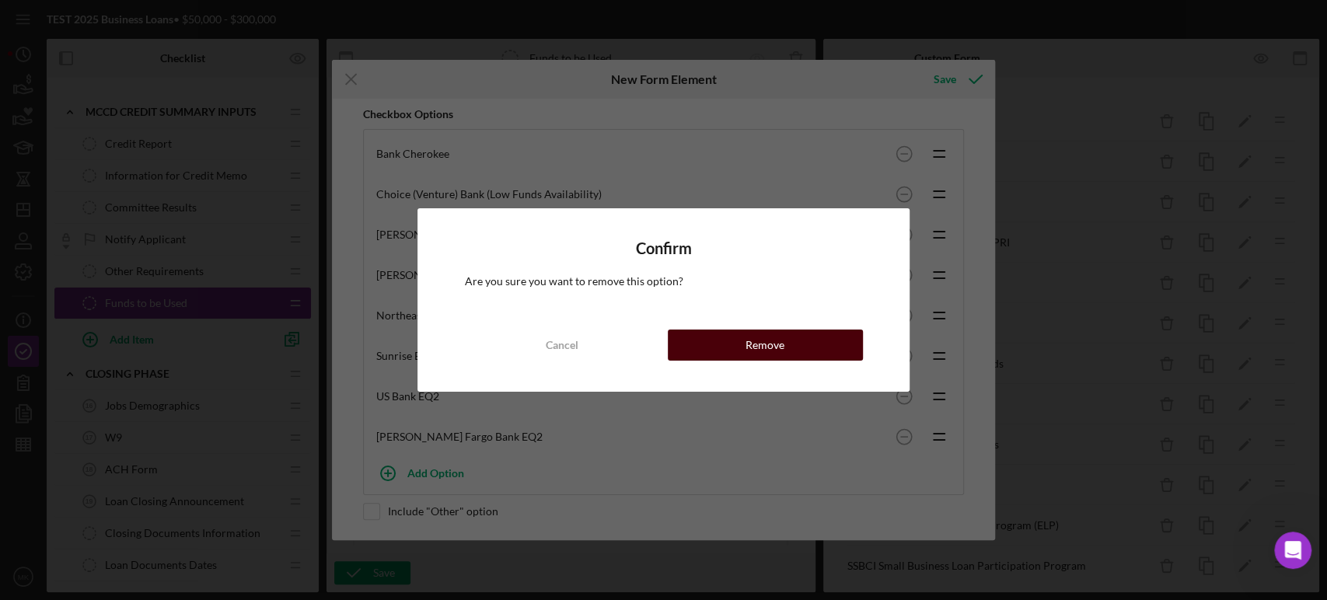
click at [766, 344] on div "Remove" at bounding box center [765, 345] width 39 height 31
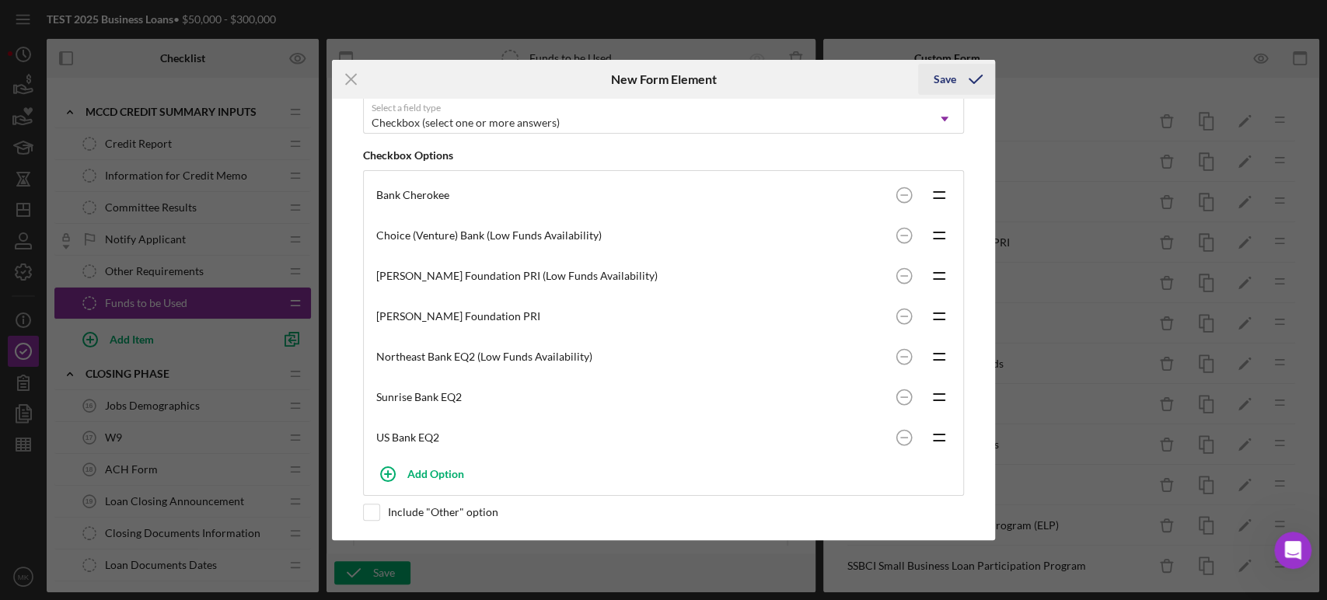
click at [949, 79] on div "Save" at bounding box center [945, 79] width 23 height 31
